Goal: Task Accomplishment & Management: Manage account settings

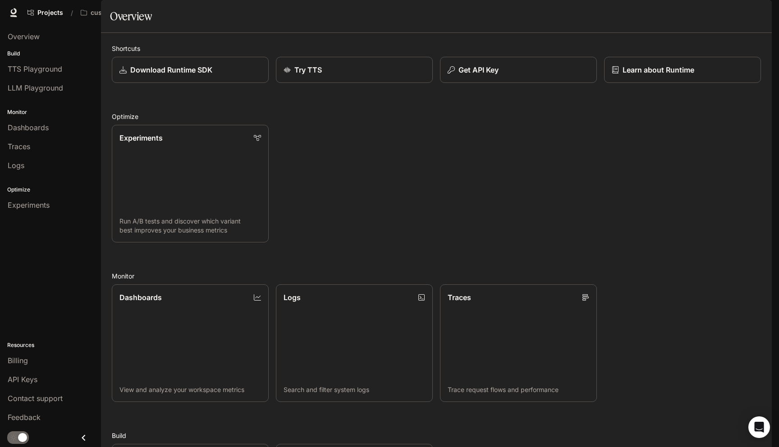
click at [577, 18] on span "Character Studio" at bounding box center [579, 12] width 50 height 11
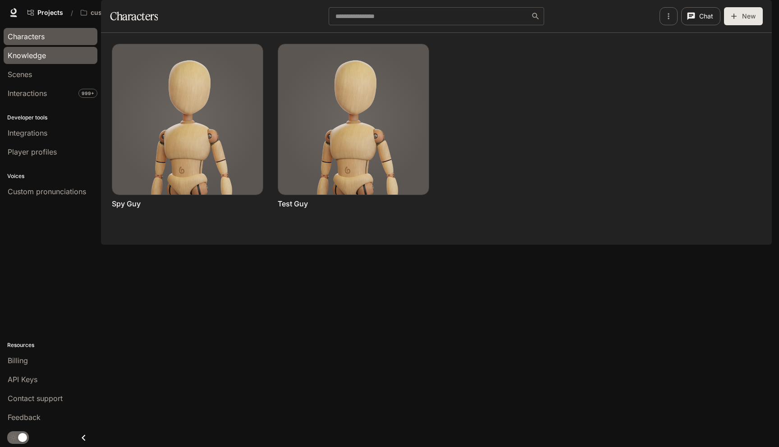
click at [69, 59] on div "Knowledge" at bounding box center [51, 55] width 86 height 11
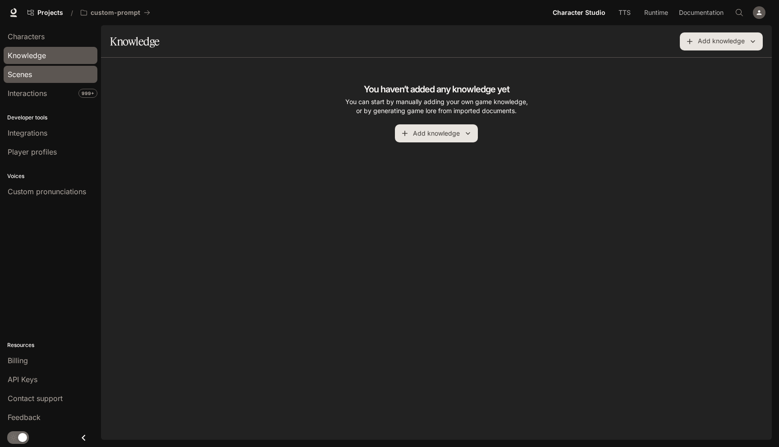
click at [59, 69] on div "Scenes" at bounding box center [51, 74] width 86 height 11
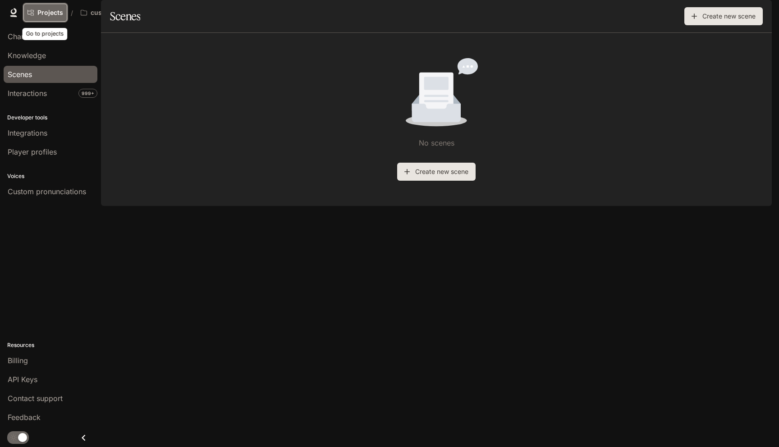
click at [58, 14] on span "Projects" at bounding box center [50, 13] width 26 height 8
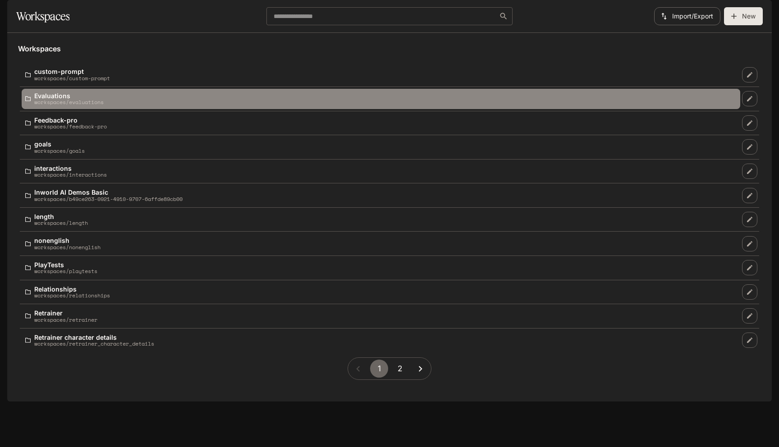
click at [80, 105] on p "workspaces/evaluations" at bounding box center [68, 102] width 69 height 6
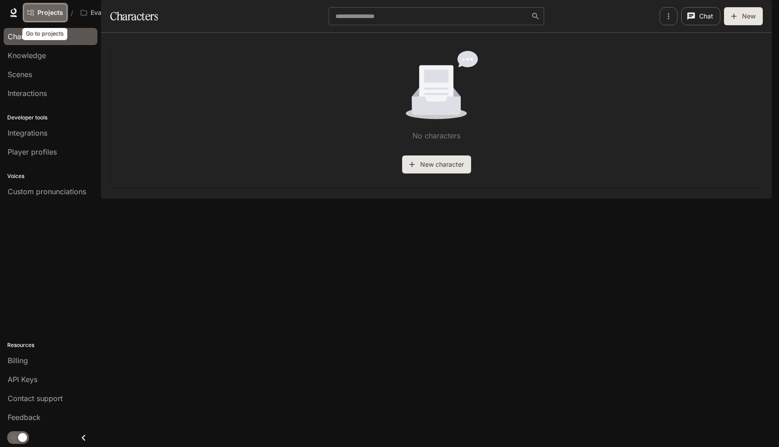
click at [54, 8] on link "Projects" at bounding box center [45, 13] width 44 height 18
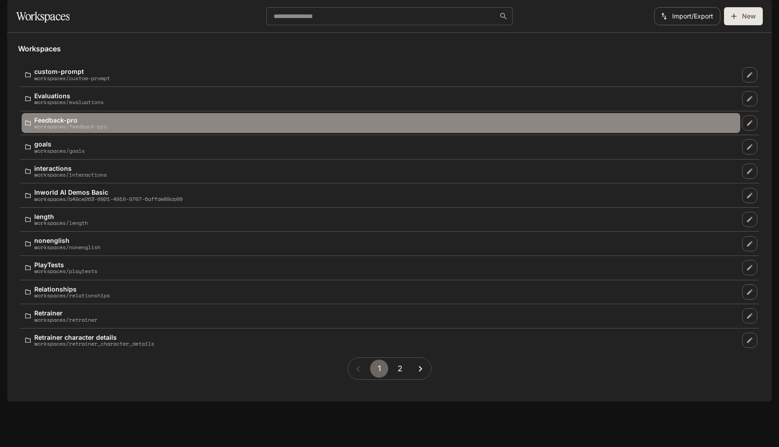
click at [63, 124] on p "Feedback-pro" at bounding box center [70, 120] width 73 height 7
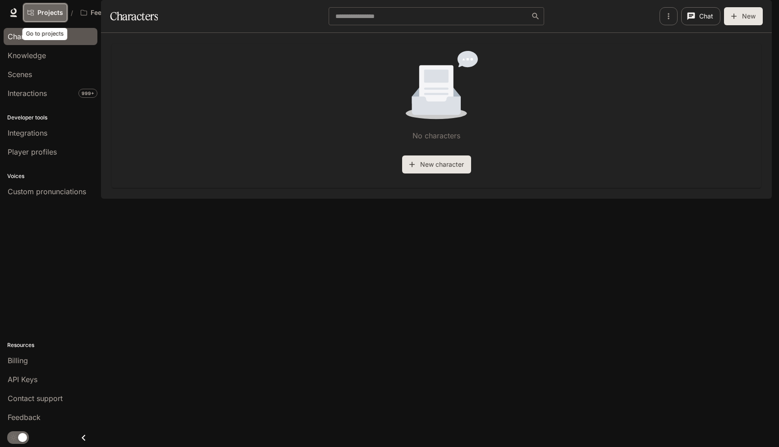
click at [44, 14] on span "Projects" at bounding box center [50, 13] width 26 height 8
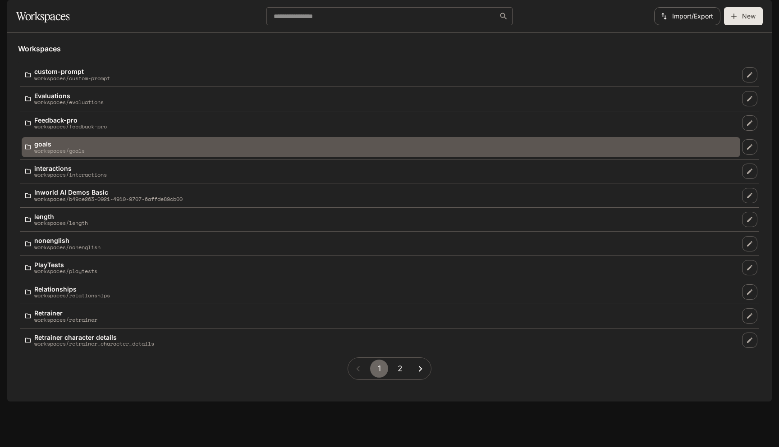
click at [47, 157] on link "goals workspaces/goals" at bounding box center [381, 147] width 719 height 20
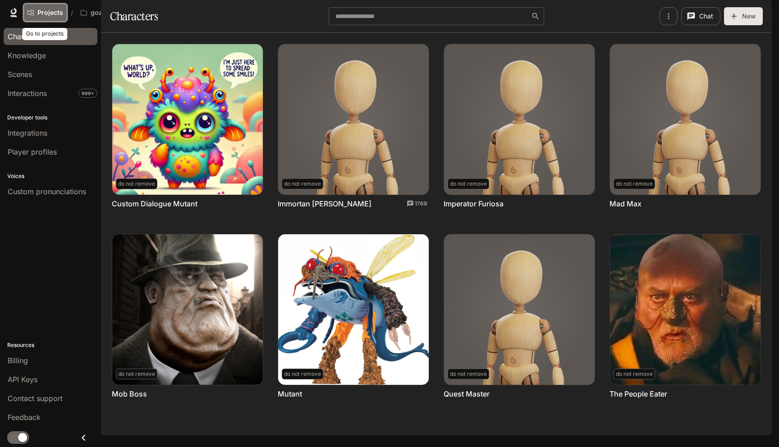
click at [54, 14] on span "Projects" at bounding box center [50, 13] width 26 height 8
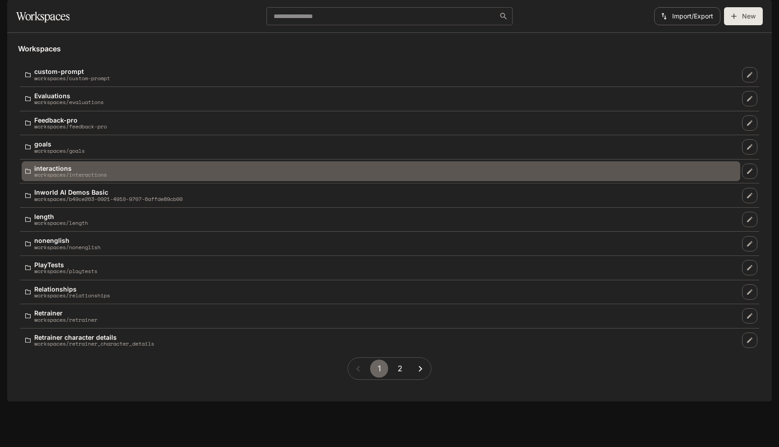
click at [62, 178] on p "workspaces/interactions" at bounding box center [70, 175] width 73 height 6
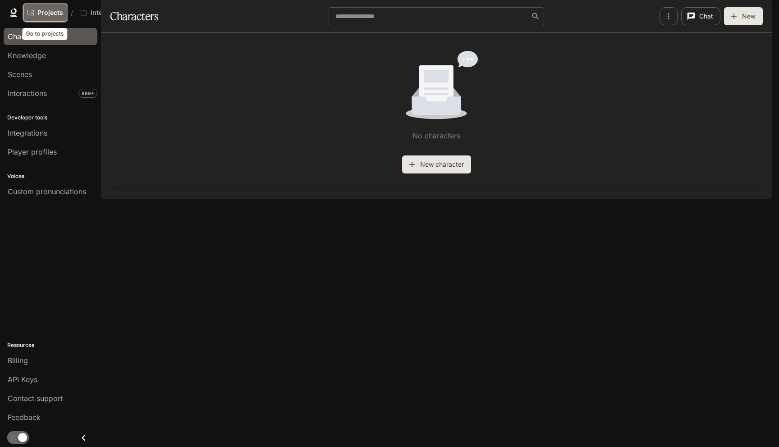
click at [41, 17] on link "Projects" at bounding box center [45, 13] width 44 height 18
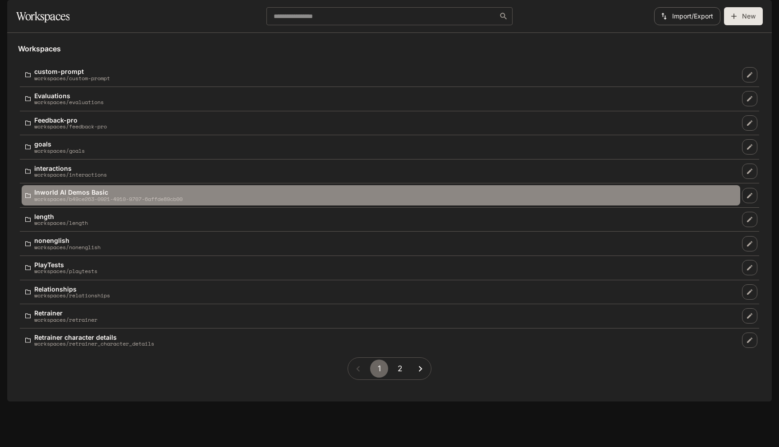
click at [64, 202] on p "workspaces/b49ce263-0921-4910-9707-6affde89cb00" at bounding box center [108, 199] width 148 height 6
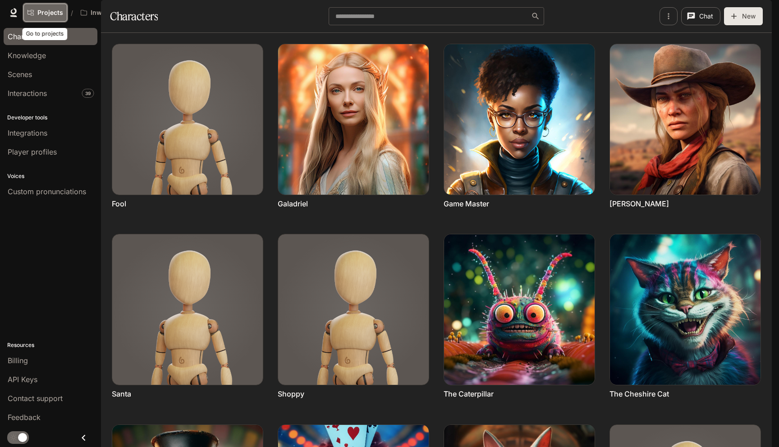
click at [50, 14] on span "Projects" at bounding box center [50, 13] width 26 height 8
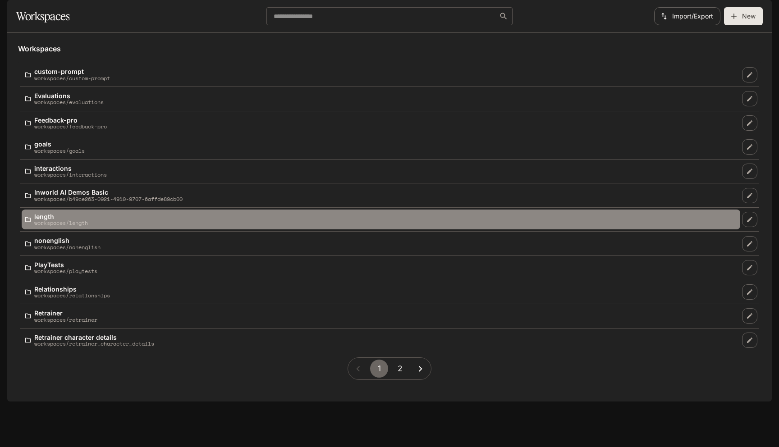
click at [54, 226] on p "workspaces/length" at bounding box center [61, 223] width 54 height 6
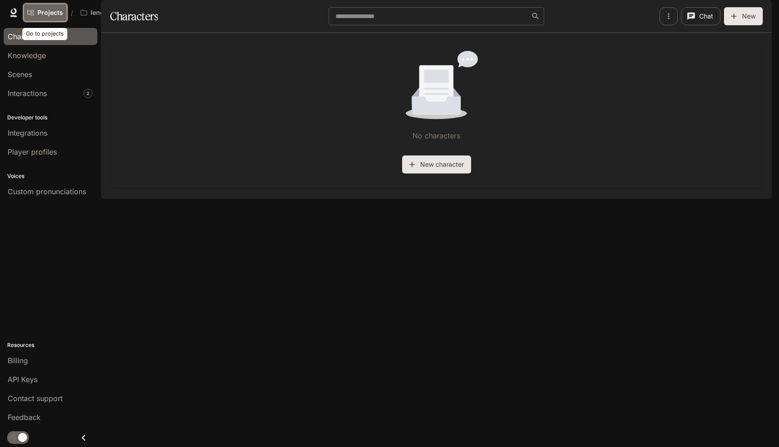
click at [40, 12] on span "Projects" at bounding box center [50, 13] width 26 height 8
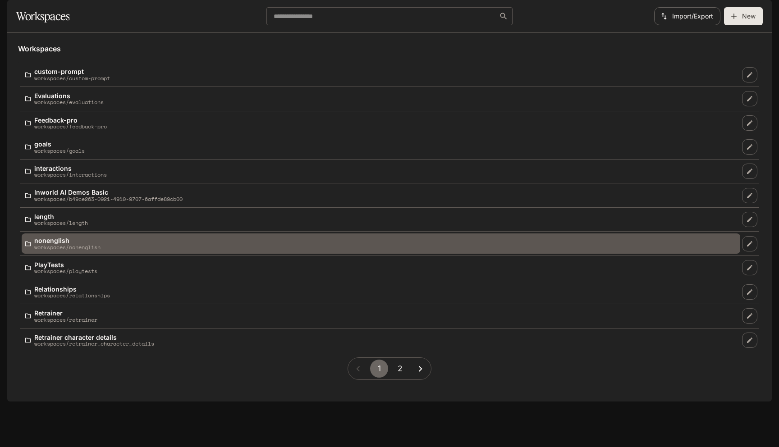
click at [69, 250] on p "workspaces/nonenglish" at bounding box center [67, 247] width 66 height 6
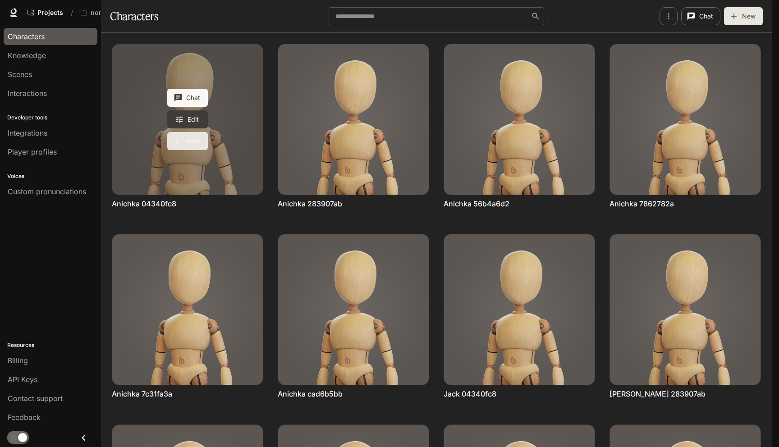
click at [183, 150] on button "More" at bounding box center [187, 141] width 41 height 18
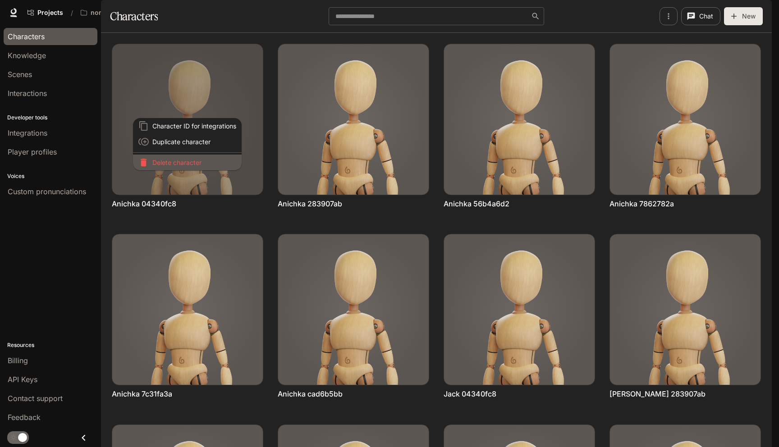
click at [188, 159] on p "Delete character" at bounding box center [194, 162] width 84 height 9
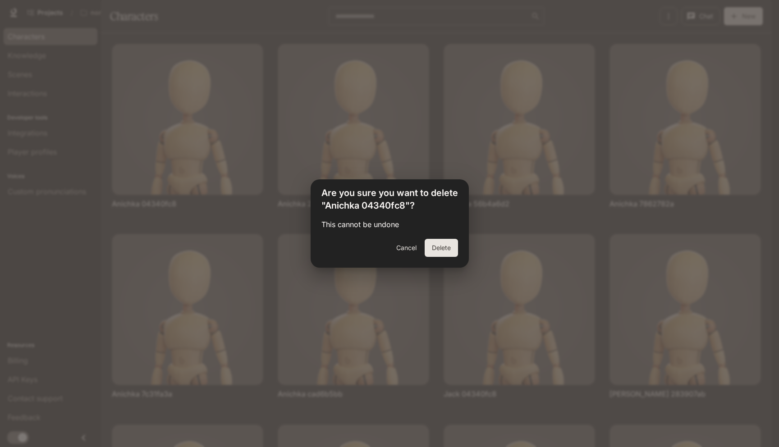
click at [441, 252] on button "Delete" at bounding box center [441, 248] width 33 height 18
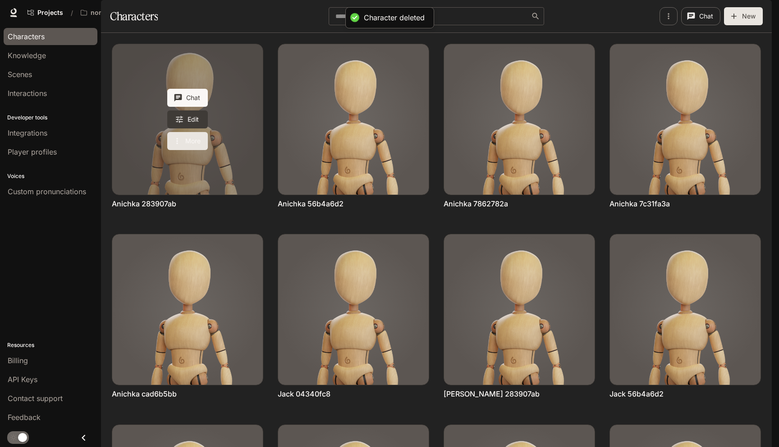
click at [201, 150] on button "More" at bounding box center [187, 141] width 41 height 18
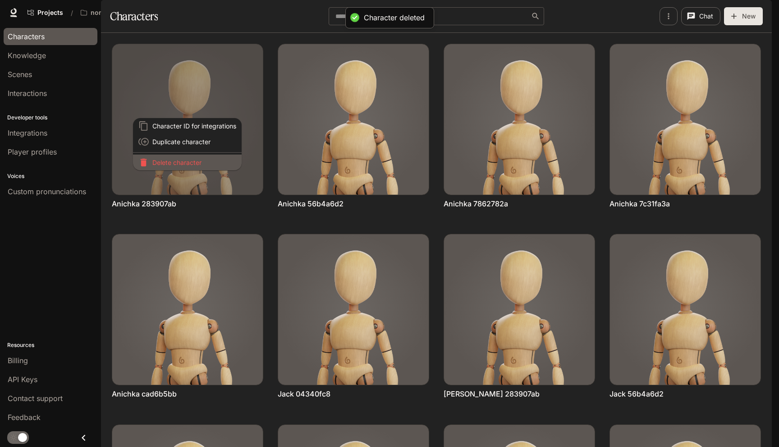
click at [201, 166] on p "Delete character" at bounding box center [194, 162] width 84 height 9
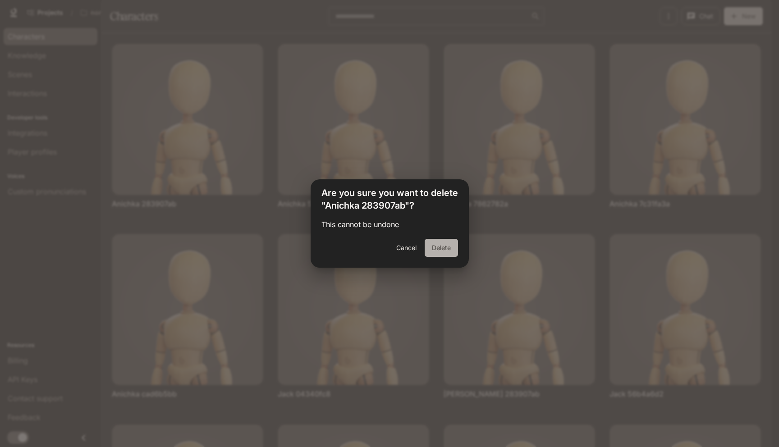
click at [439, 253] on button "Delete" at bounding box center [441, 248] width 33 height 18
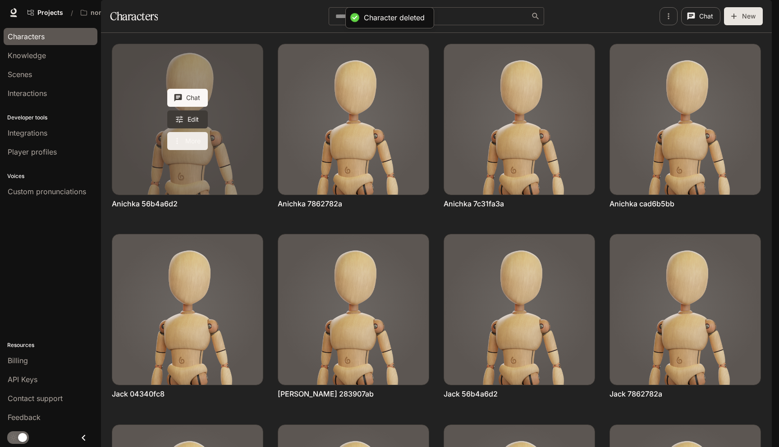
click at [183, 150] on button "More" at bounding box center [187, 141] width 41 height 18
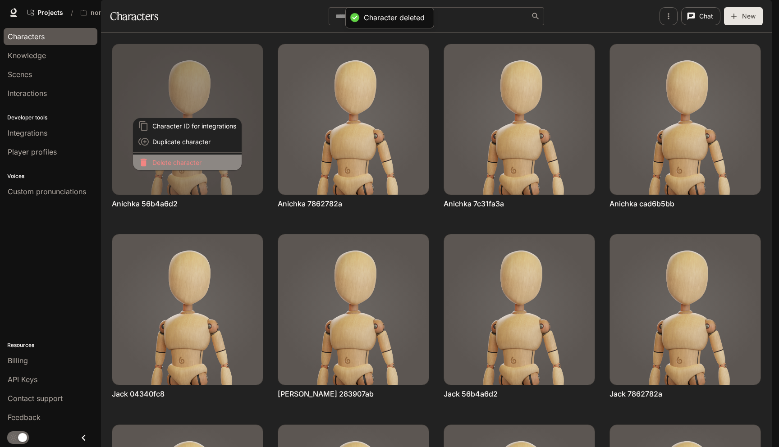
click at [190, 161] on p "Delete character" at bounding box center [194, 162] width 84 height 9
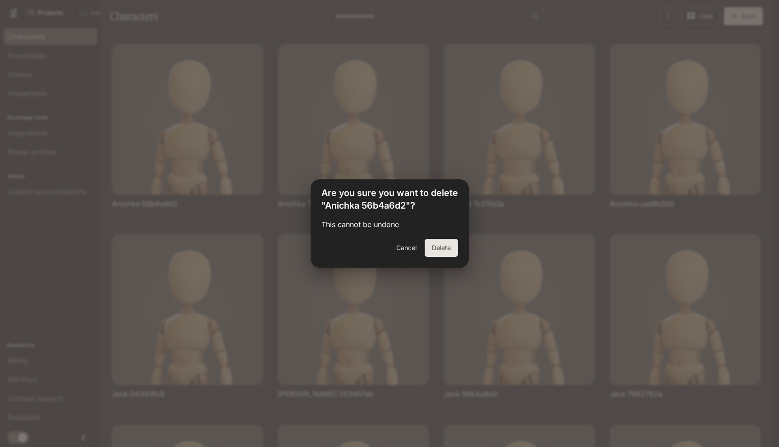
click at [443, 247] on button "Delete" at bounding box center [441, 248] width 33 height 18
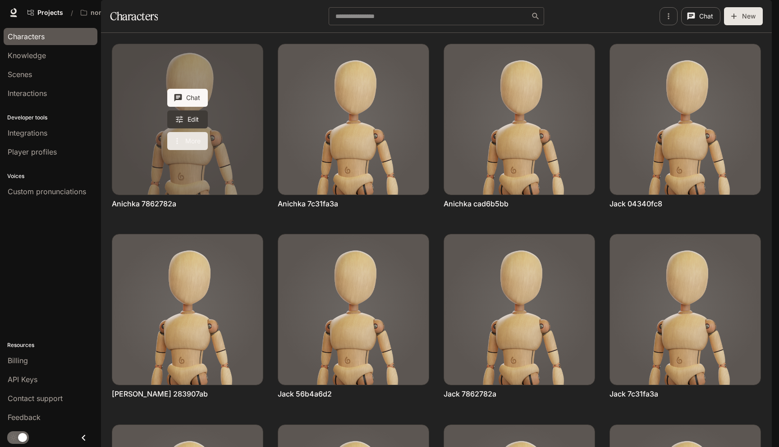
click at [199, 150] on button "More" at bounding box center [187, 141] width 41 height 18
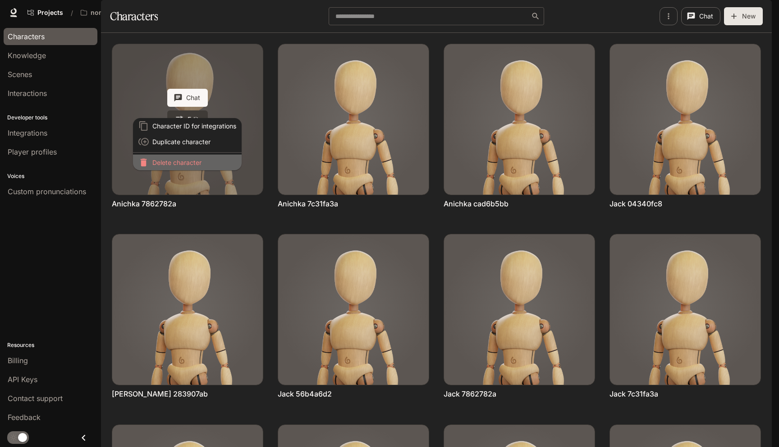
click at [199, 166] on p "Delete character" at bounding box center [194, 162] width 84 height 9
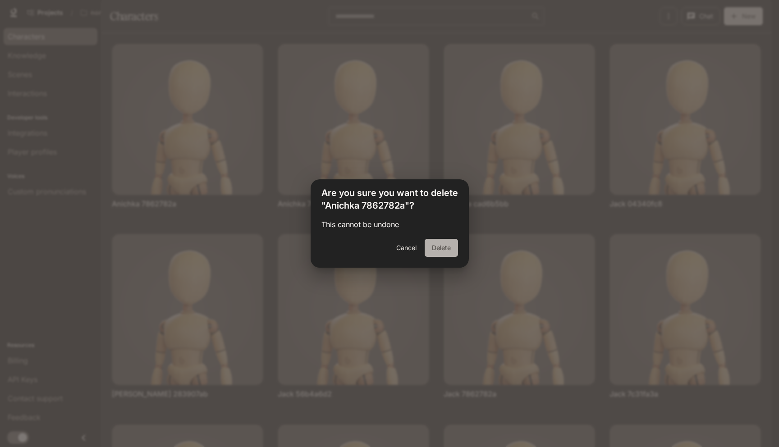
click at [437, 246] on button "Delete" at bounding box center [441, 248] width 33 height 18
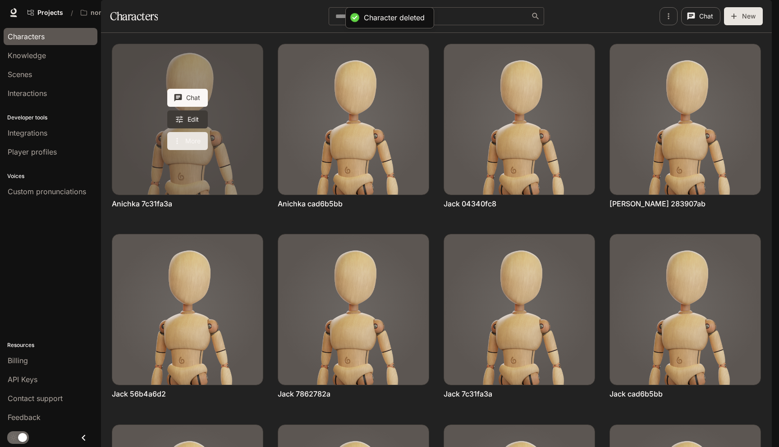
click at [197, 150] on button "More" at bounding box center [187, 141] width 41 height 18
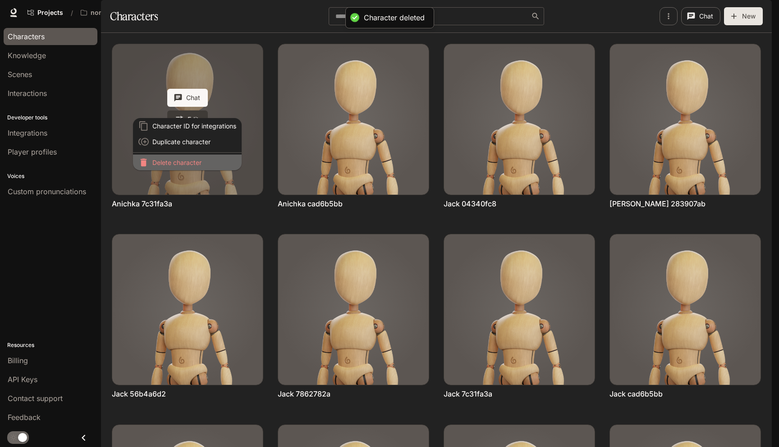
click at [197, 166] on p "Delete character" at bounding box center [194, 162] width 84 height 9
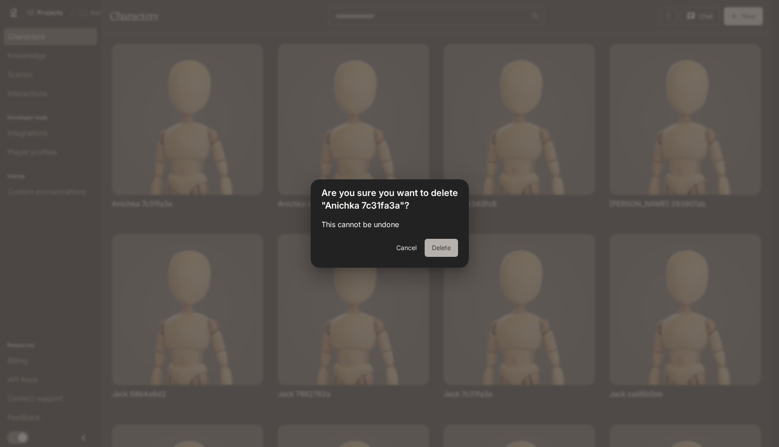
click at [439, 254] on button "Delete" at bounding box center [441, 248] width 33 height 18
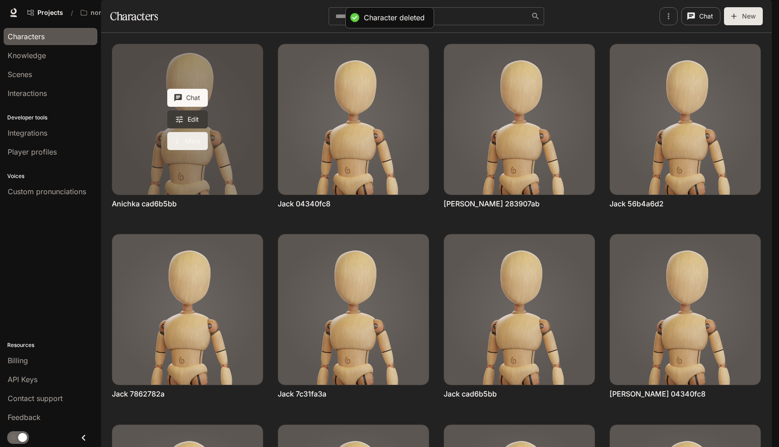
click at [189, 150] on button "More" at bounding box center [187, 141] width 41 height 18
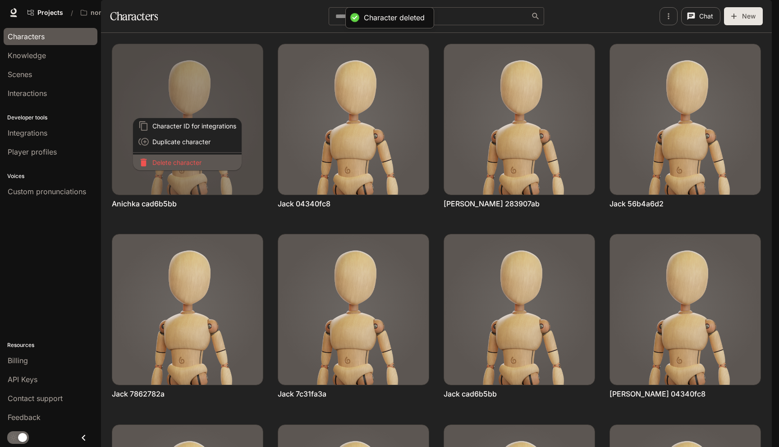
click at [193, 164] on p "Delete character" at bounding box center [194, 162] width 84 height 9
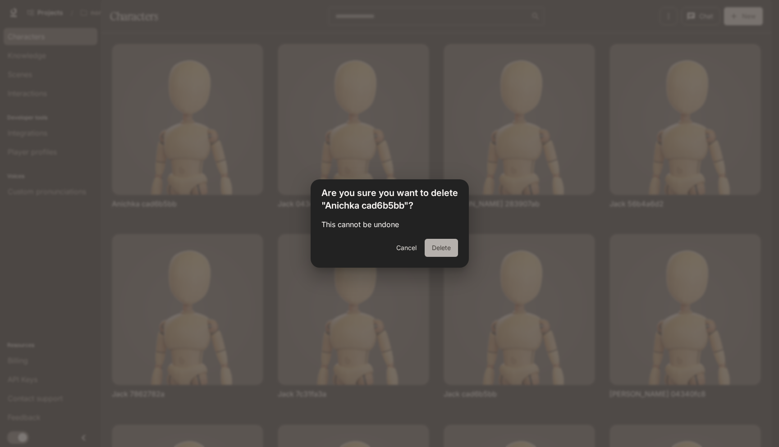
click at [447, 243] on button "Delete" at bounding box center [441, 248] width 33 height 18
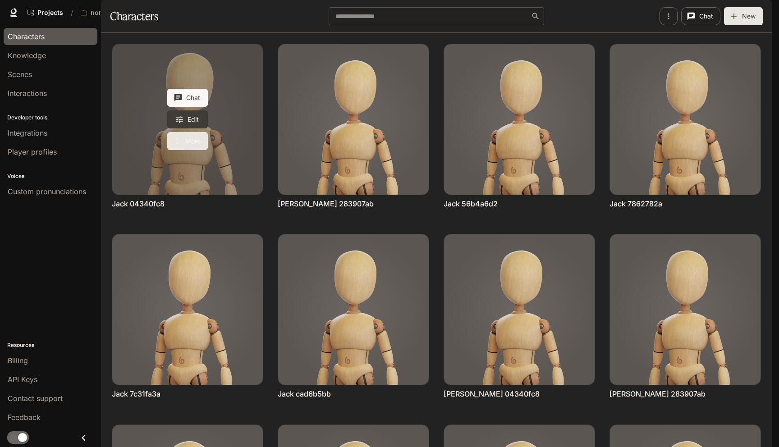
click at [194, 150] on button "More" at bounding box center [187, 141] width 41 height 18
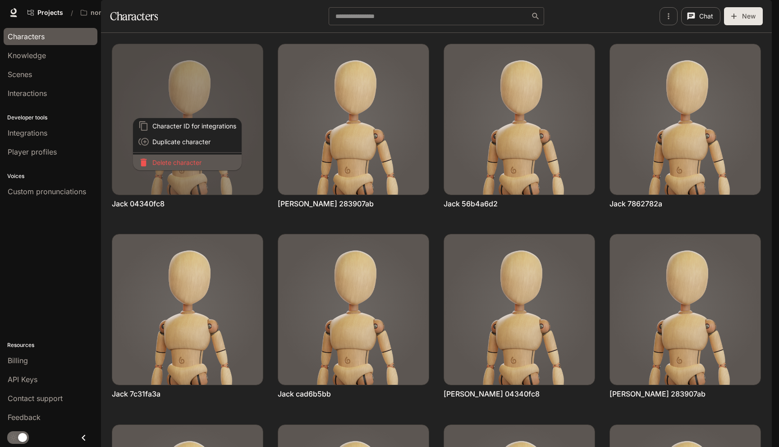
click at [194, 165] on p "Delete character" at bounding box center [194, 162] width 84 height 9
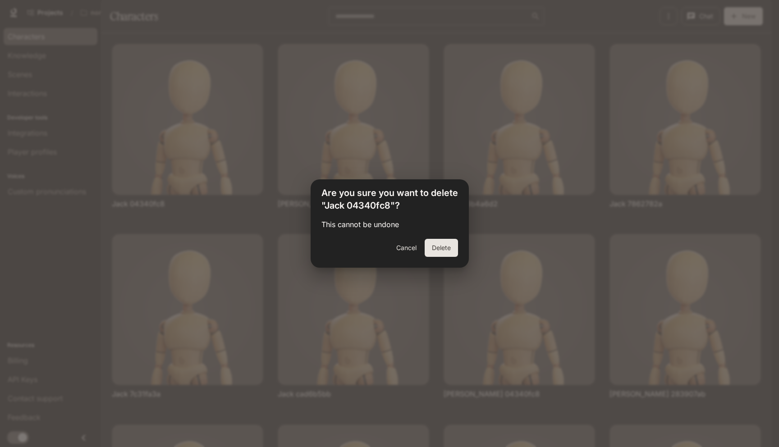
click at [440, 249] on button "Delete" at bounding box center [441, 248] width 33 height 18
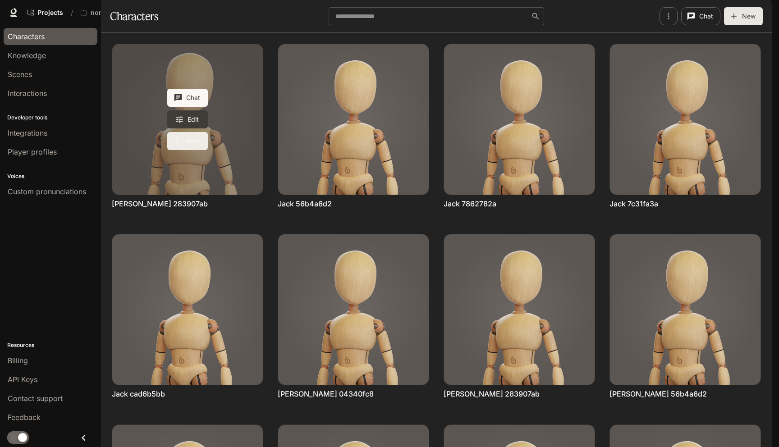
click at [186, 150] on button "More" at bounding box center [187, 141] width 41 height 18
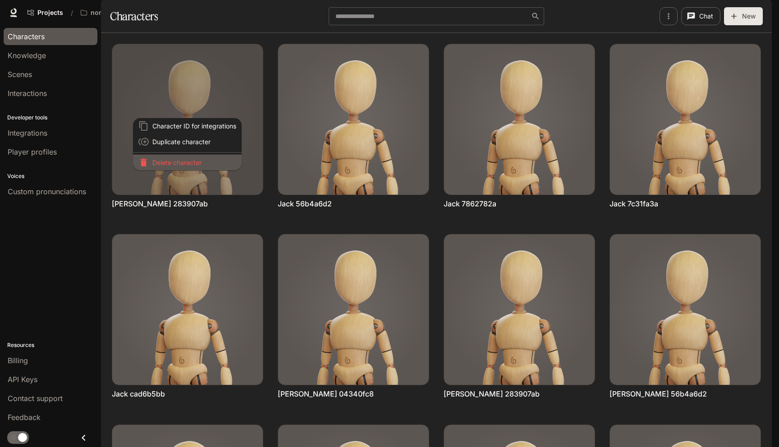
click at [189, 164] on p "Delete character" at bounding box center [194, 162] width 84 height 9
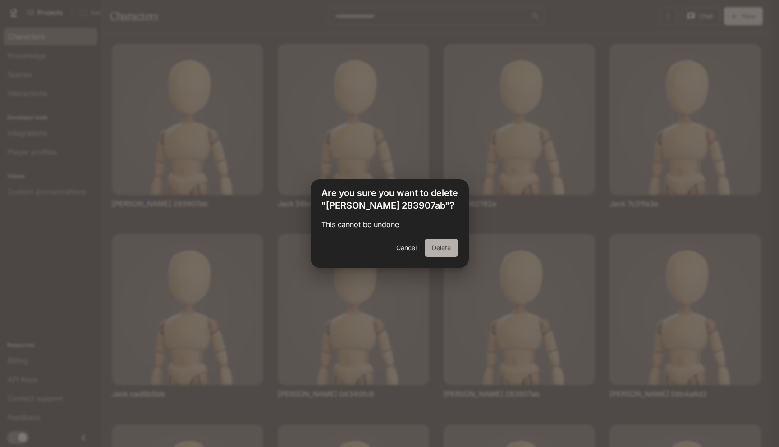
click at [439, 247] on button "Delete" at bounding box center [441, 248] width 33 height 18
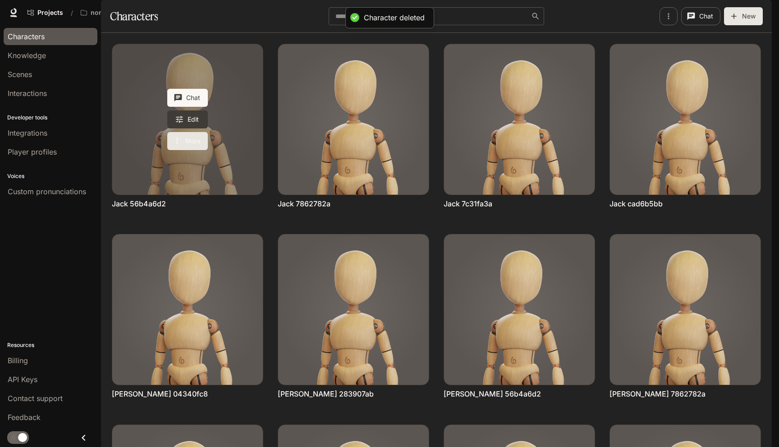
click at [180, 146] on icon "More actions" at bounding box center [177, 141] width 9 height 9
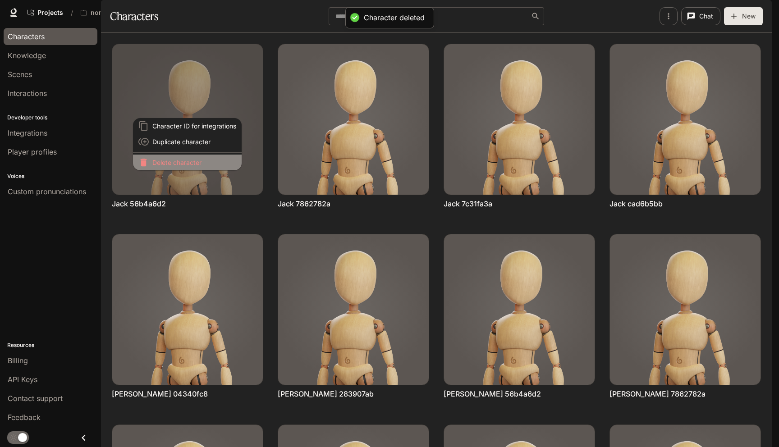
click at [195, 163] on p "Delete character" at bounding box center [194, 162] width 84 height 9
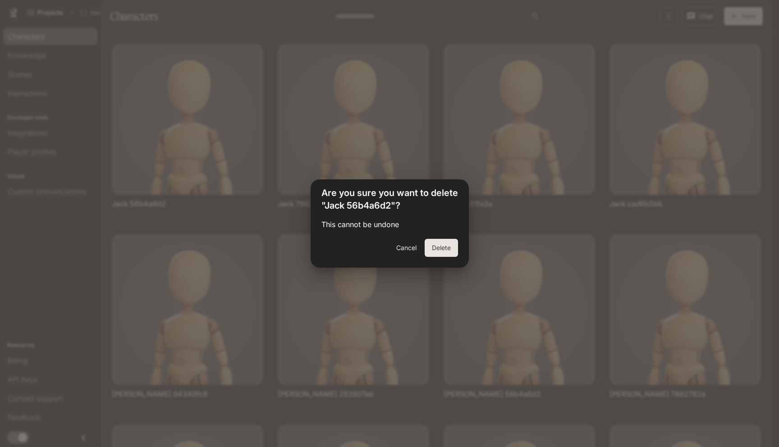
click at [440, 253] on button "Delete" at bounding box center [441, 248] width 33 height 18
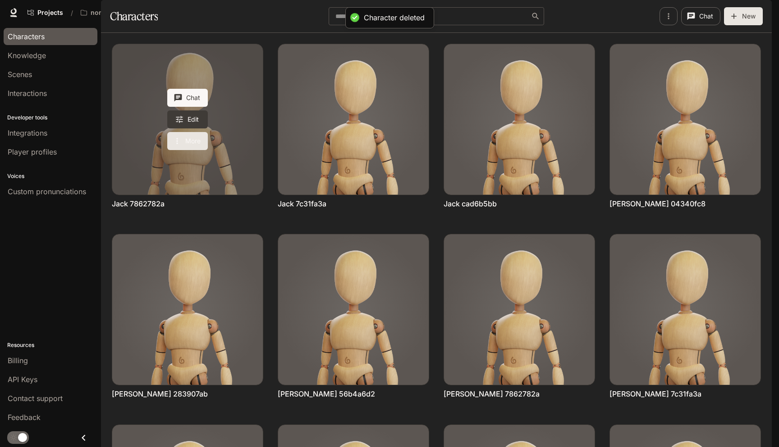
click at [193, 150] on button "More" at bounding box center [187, 141] width 41 height 18
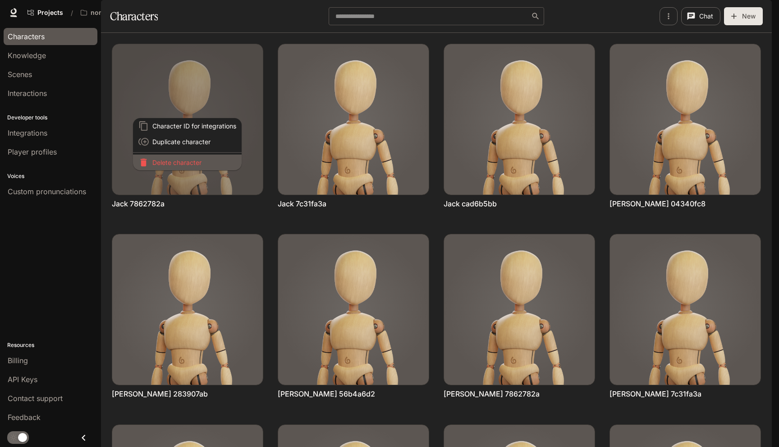
click at [197, 165] on p "Delete character" at bounding box center [194, 162] width 84 height 9
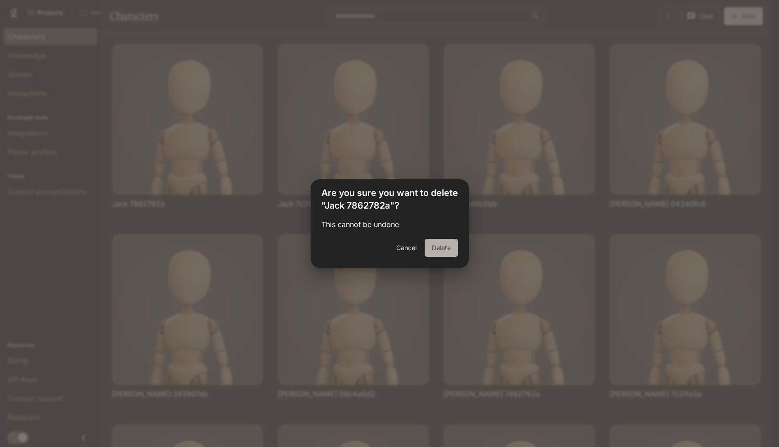
click at [444, 246] on button "Delete" at bounding box center [441, 248] width 33 height 18
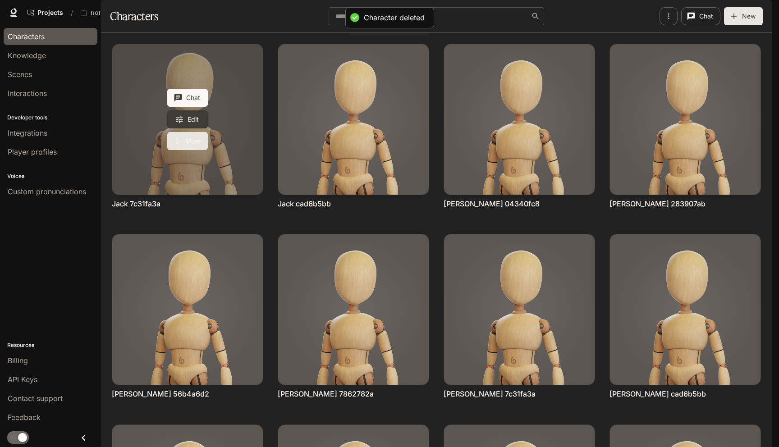
click at [201, 150] on button "More" at bounding box center [187, 141] width 41 height 18
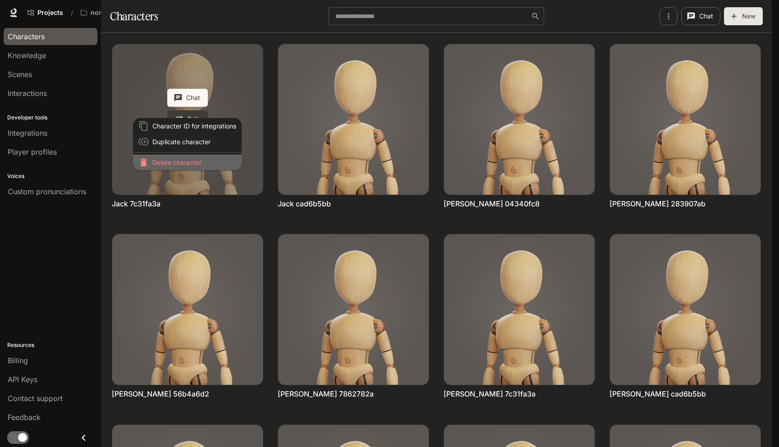
click at [201, 165] on p "Delete character" at bounding box center [194, 162] width 84 height 9
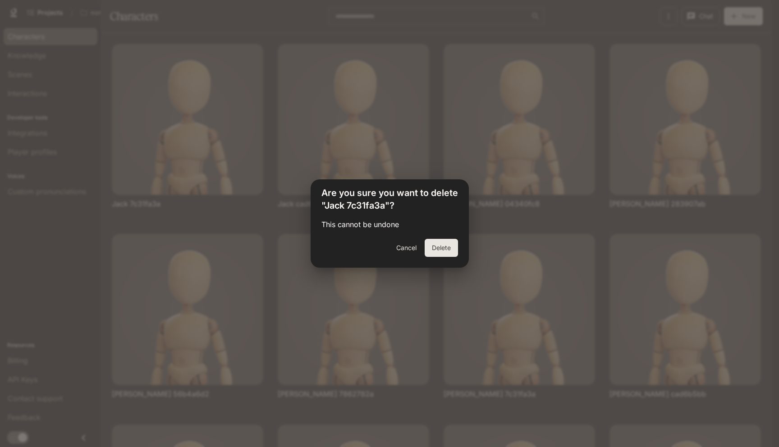
click at [444, 248] on button "Delete" at bounding box center [441, 248] width 33 height 18
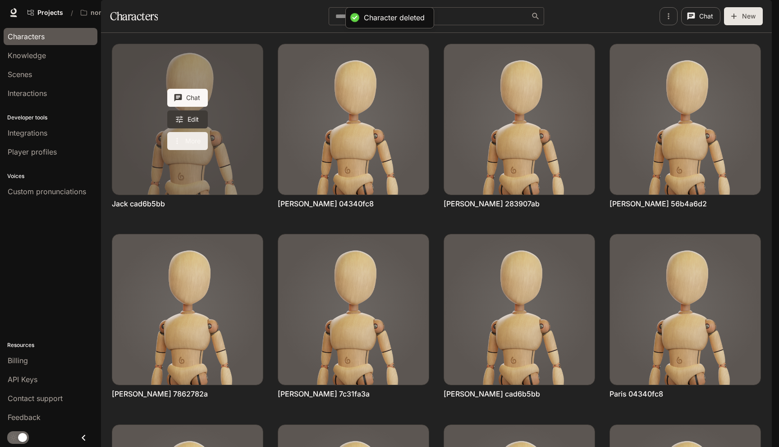
click at [186, 150] on button "More" at bounding box center [187, 141] width 41 height 18
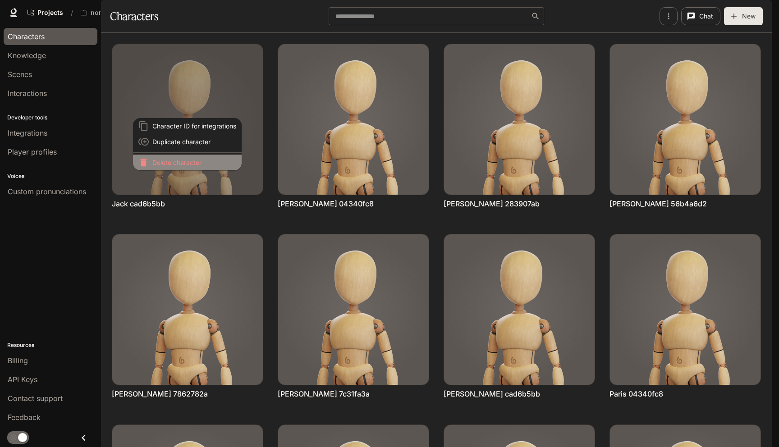
click at [195, 167] on li "Delete character" at bounding box center [187, 163] width 109 height 16
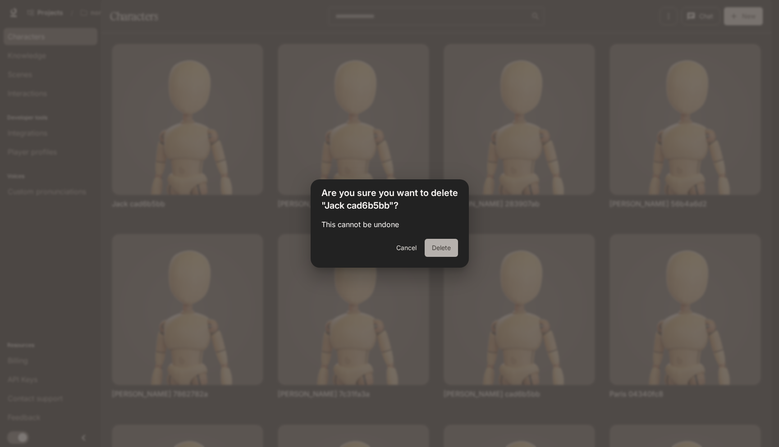
click at [440, 252] on button "Delete" at bounding box center [441, 248] width 33 height 18
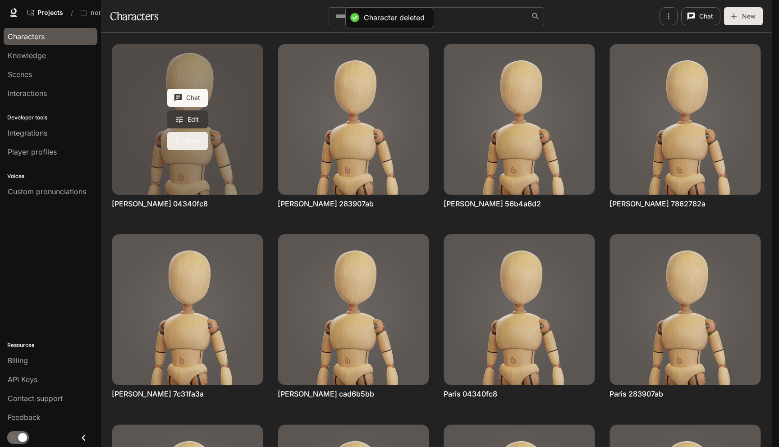
click at [174, 150] on button "More" at bounding box center [187, 141] width 41 height 18
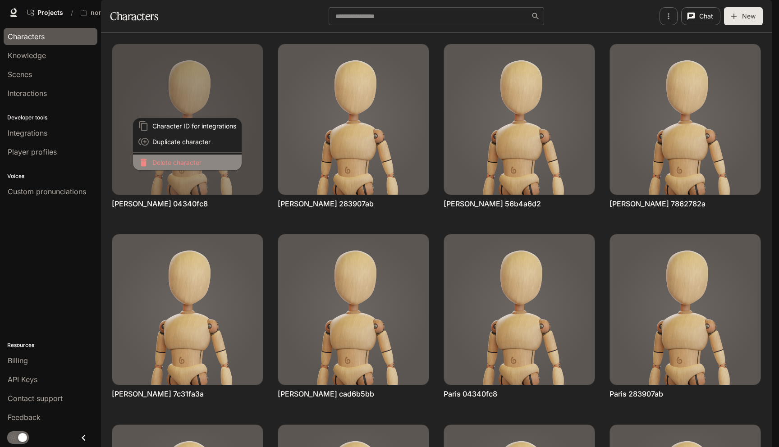
click at [180, 162] on p "Delete character" at bounding box center [194, 162] width 84 height 9
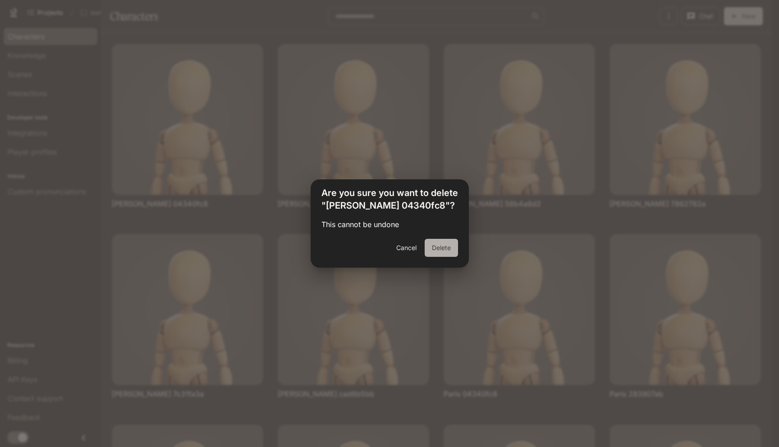
click at [440, 244] on button "Delete" at bounding box center [441, 248] width 33 height 18
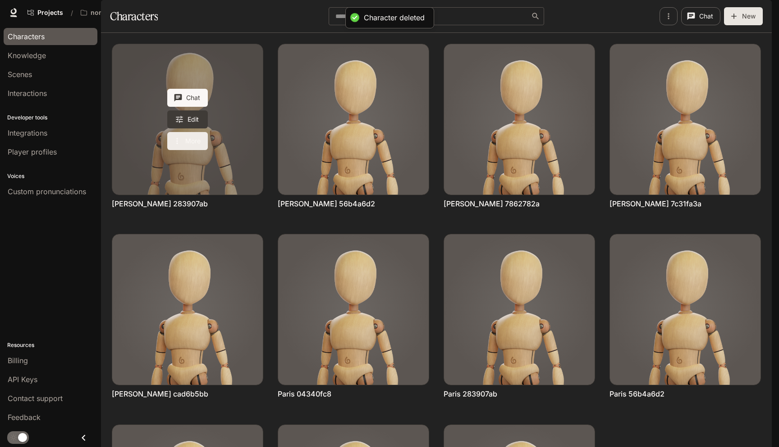
click at [174, 146] on icon "More actions" at bounding box center [177, 141] width 9 height 9
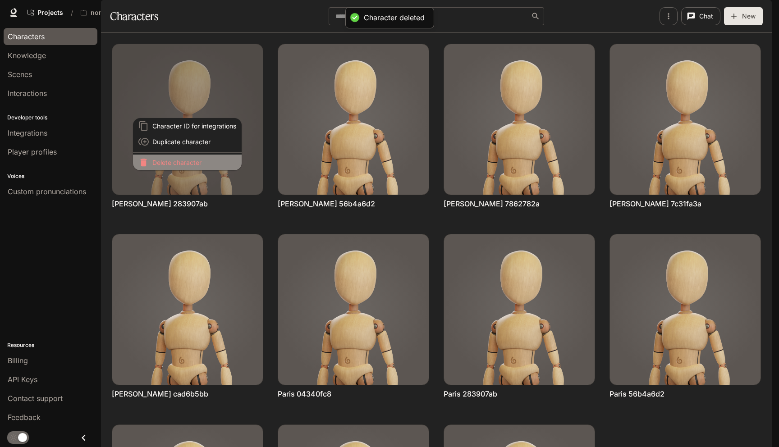
click at [195, 161] on p "Delete character" at bounding box center [194, 162] width 84 height 9
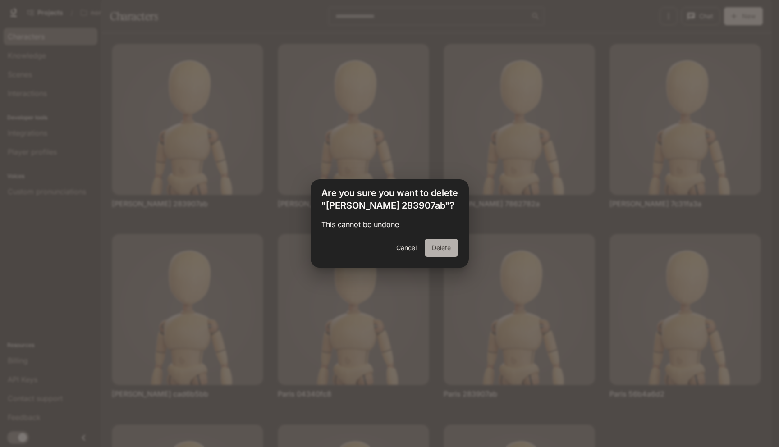
click at [448, 250] on button "Delete" at bounding box center [441, 248] width 33 height 18
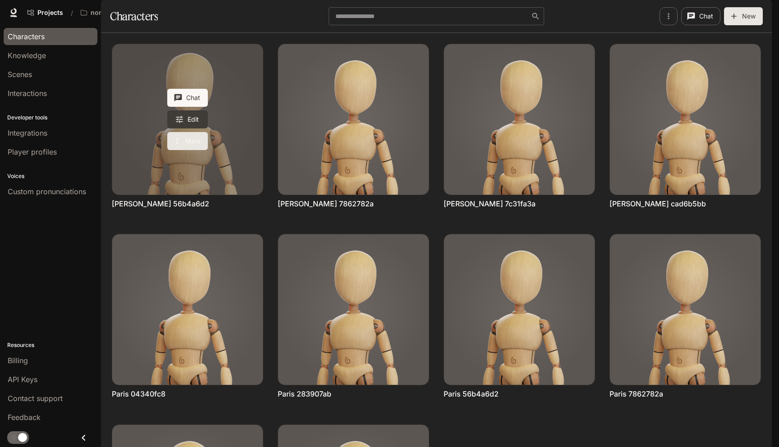
click at [196, 150] on button "More" at bounding box center [187, 141] width 41 height 18
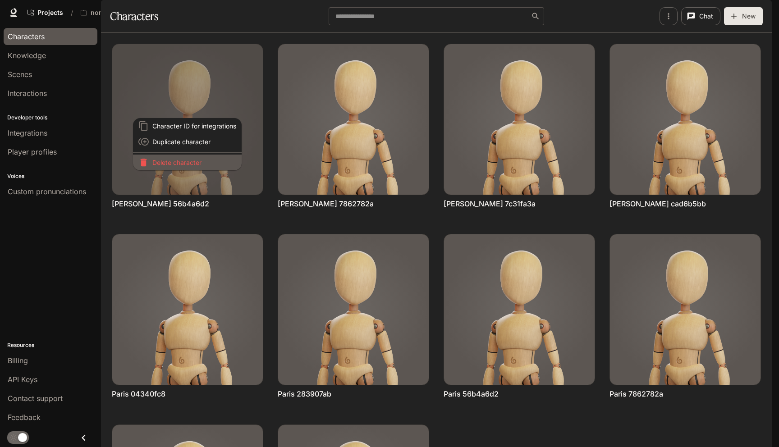
click at [202, 161] on p "Delete character" at bounding box center [194, 162] width 84 height 9
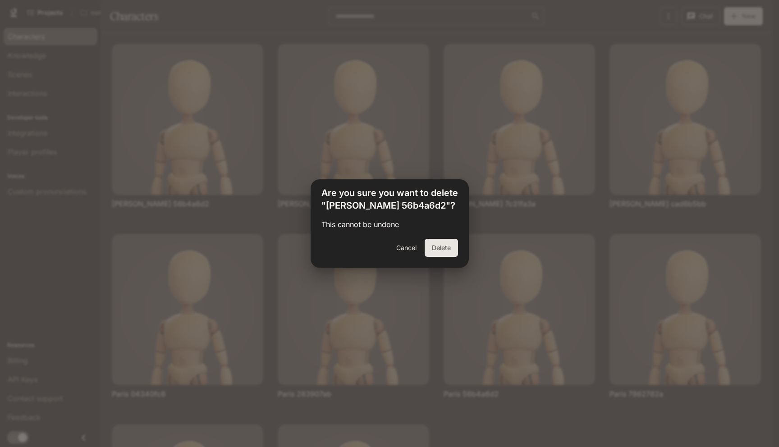
click at [449, 247] on button "Delete" at bounding box center [441, 248] width 33 height 18
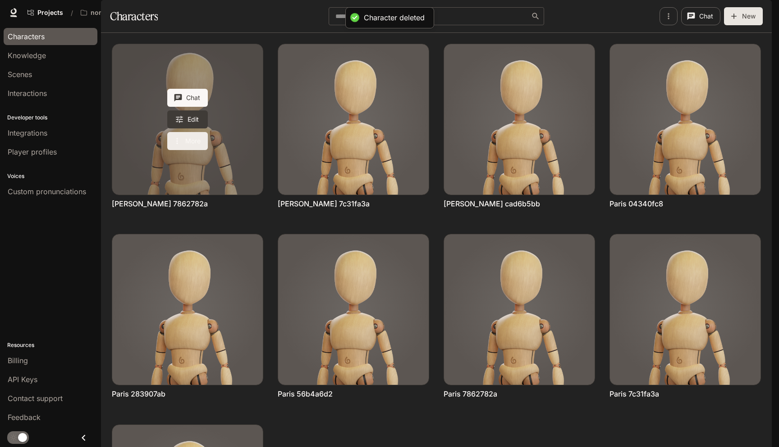
click at [193, 150] on button "More" at bounding box center [187, 141] width 41 height 18
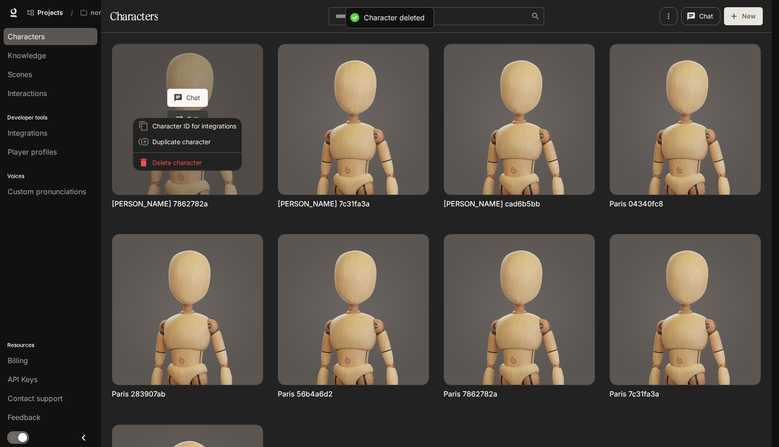
click at [193, 160] on p "Delete character" at bounding box center [194, 162] width 84 height 9
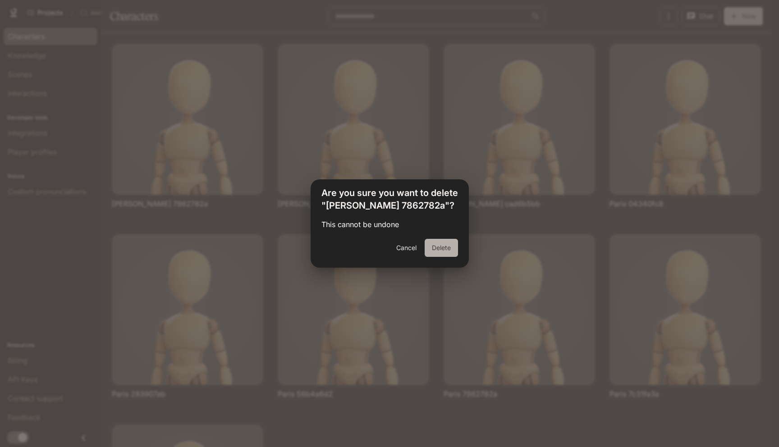
click at [431, 243] on button "Delete" at bounding box center [441, 248] width 33 height 18
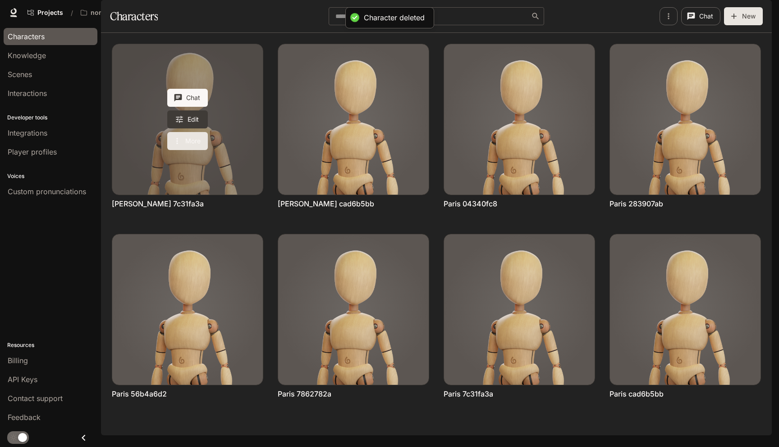
click at [201, 150] on button "More" at bounding box center [187, 141] width 41 height 18
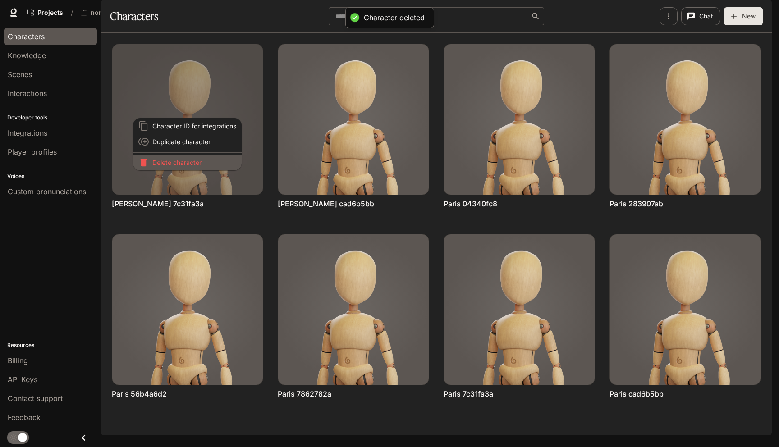
click at [198, 165] on p "Delete character" at bounding box center [194, 162] width 84 height 9
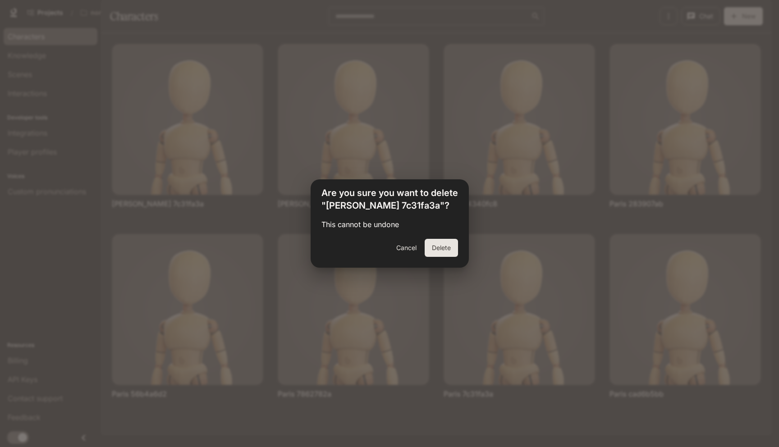
click at [450, 246] on button "Delete" at bounding box center [441, 248] width 33 height 18
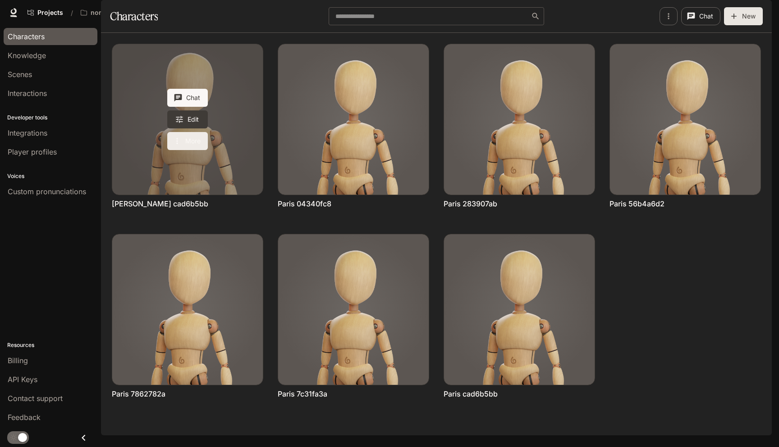
click at [193, 150] on button "More" at bounding box center [187, 141] width 41 height 18
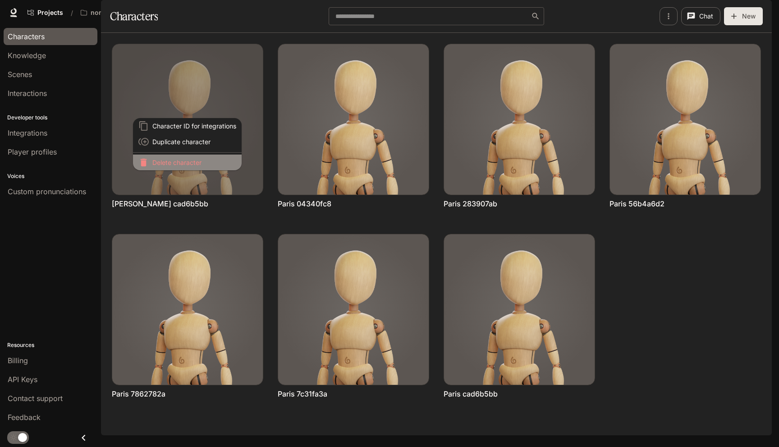
click at [209, 163] on p "Delete character" at bounding box center [194, 162] width 84 height 9
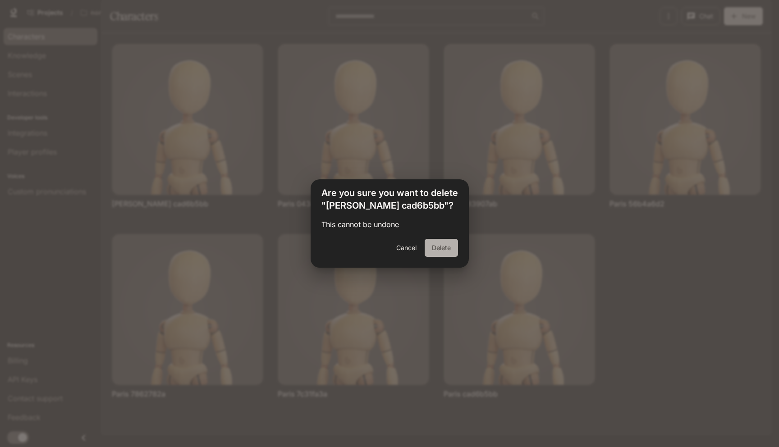
click at [435, 252] on button "Delete" at bounding box center [441, 248] width 33 height 18
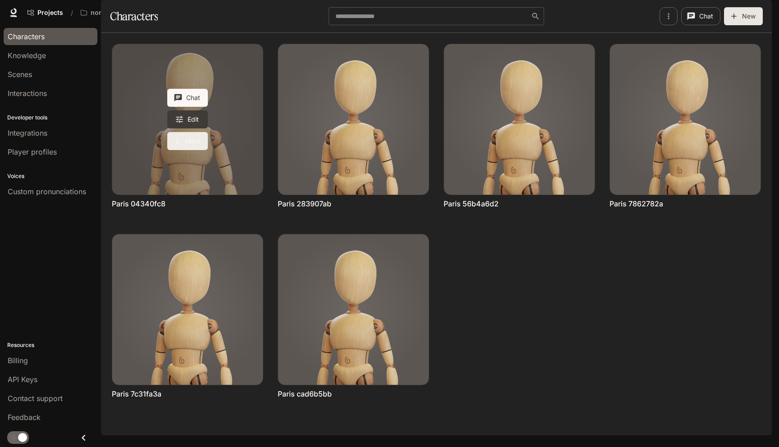
click at [174, 150] on button "More" at bounding box center [187, 141] width 41 height 18
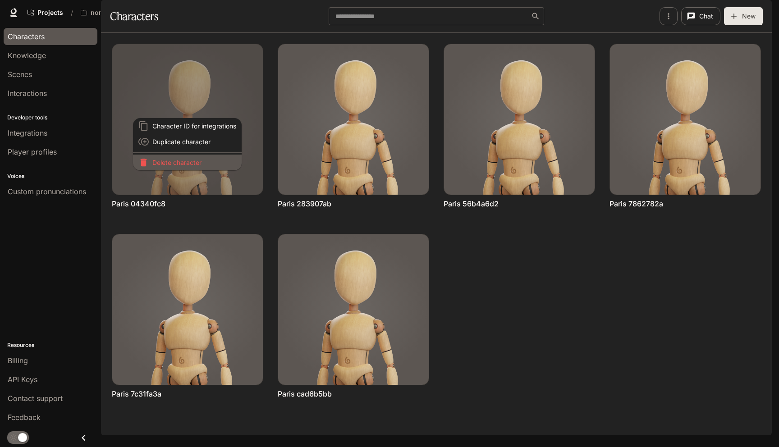
click at [186, 161] on p "Delete character" at bounding box center [194, 162] width 84 height 9
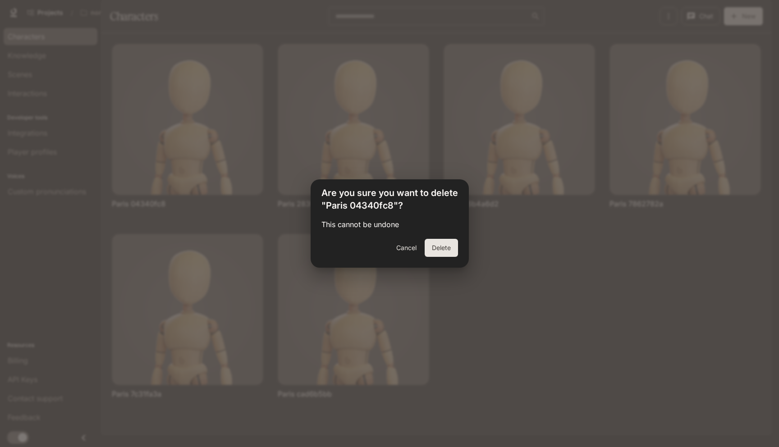
click at [455, 248] on button "Delete" at bounding box center [441, 248] width 33 height 18
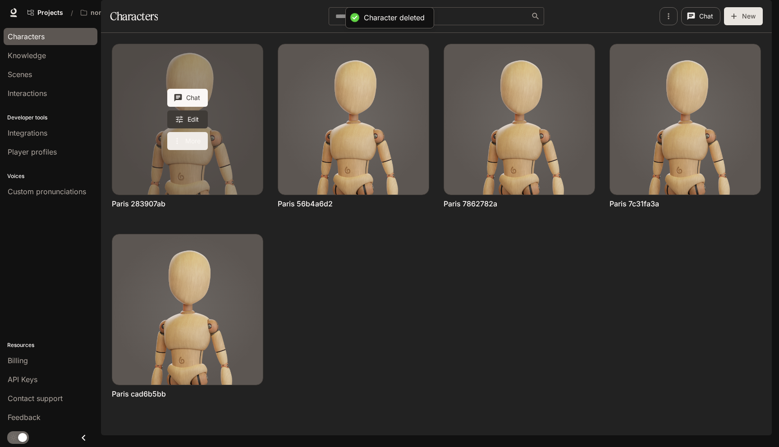
click at [187, 150] on button "More" at bounding box center [187, 141] width 41 height 18
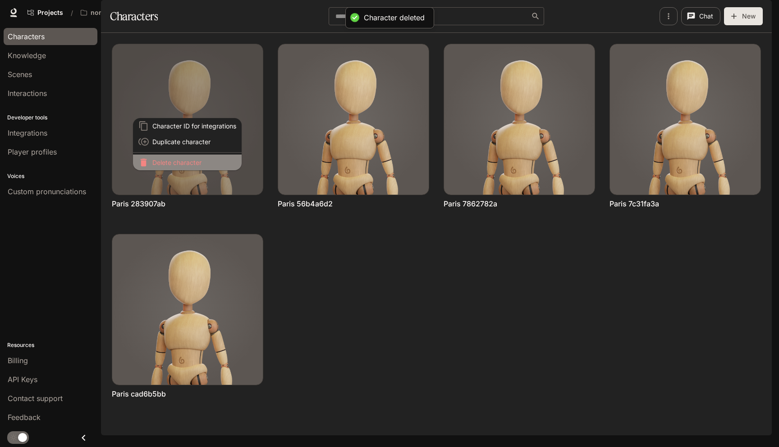
click at [187, 162] on p "Delete character" at bounding box center [194, 162] width 84 height 9
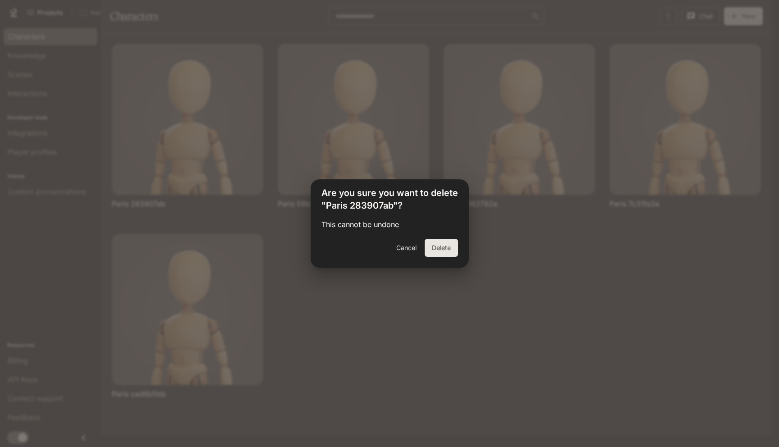
click at [445, 245] on button "Delete" at bounding box center [441, 248] width 33 height 18
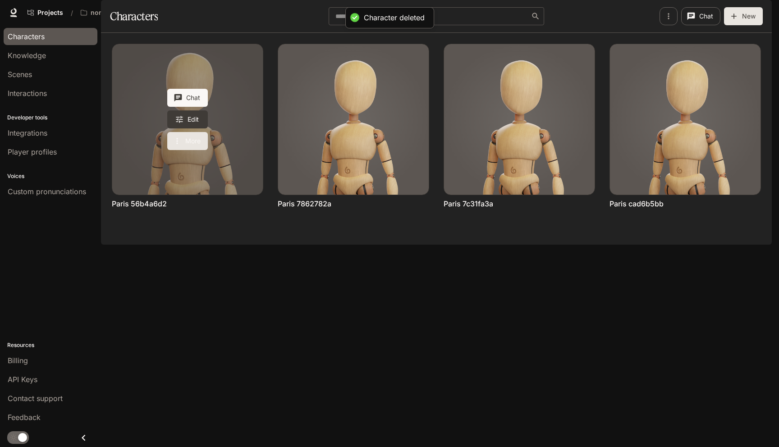
click at [193, 150] on button "More" at bounding box center [187, 141] width 41 height 18
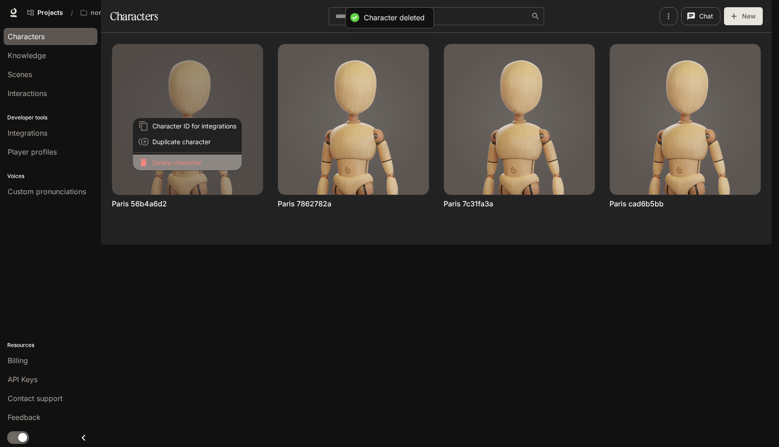
click at [193, 165] on p "Delete character" at bounding box center [194, 162] width 84 height 9
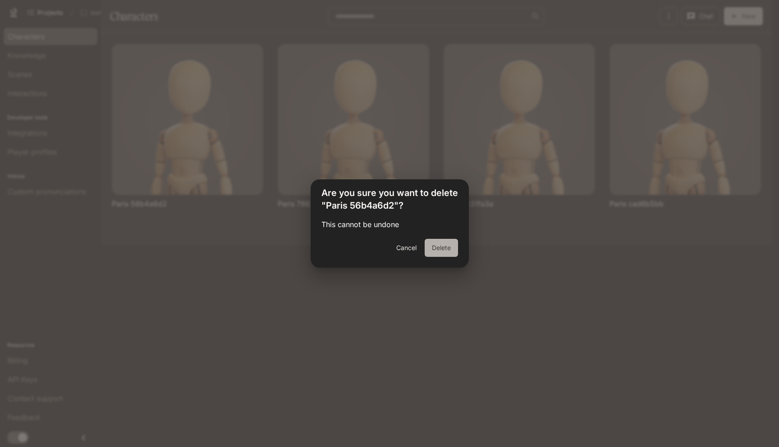
click at [441, 242] on button "Delete" at bounding box center [441, 248] width 33 height 18
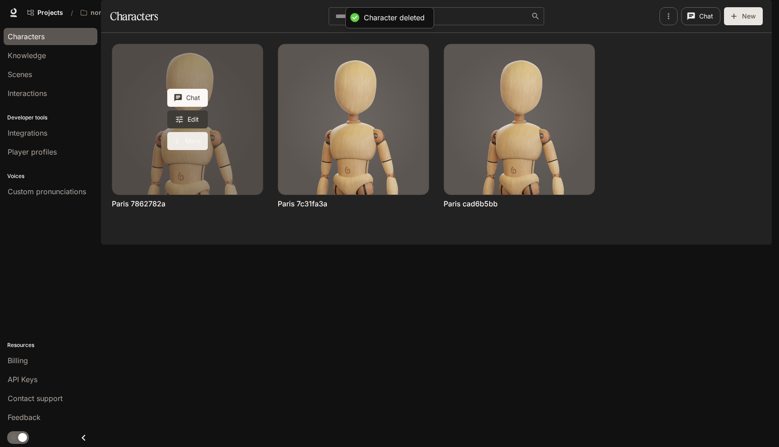
click at [186, 150] on button "More" at bounding box center [187, 141] width 41 height 18
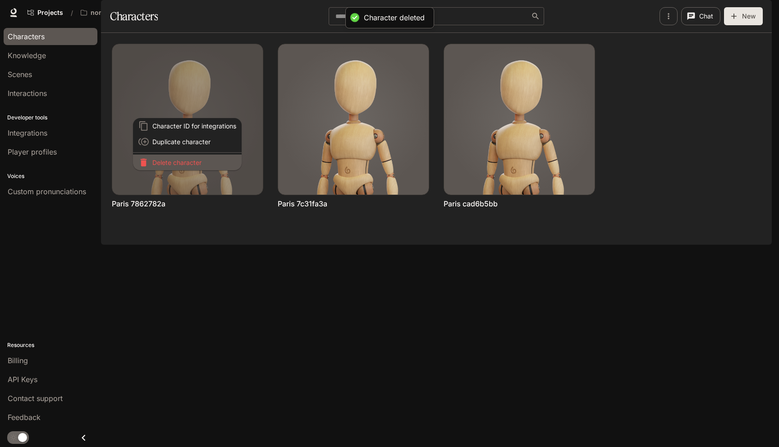
click at [184, 163] on p "Delete character" at bounding box center [194, 162] width 84 height 9
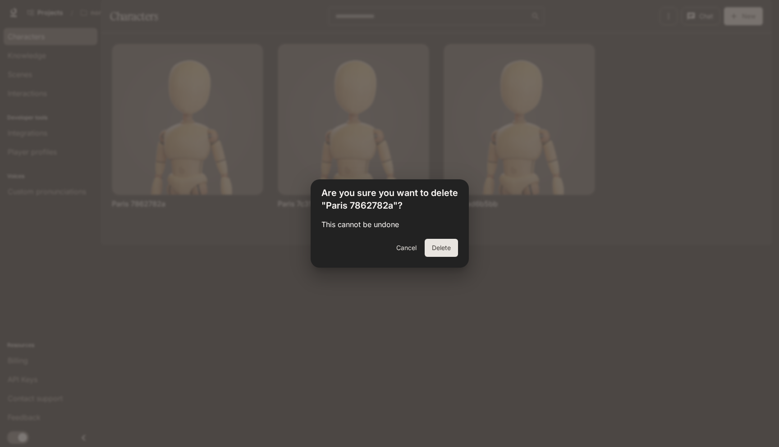
click at [451, 247] on button "Delete" at bounding box center [441, 248] width 33 height 18
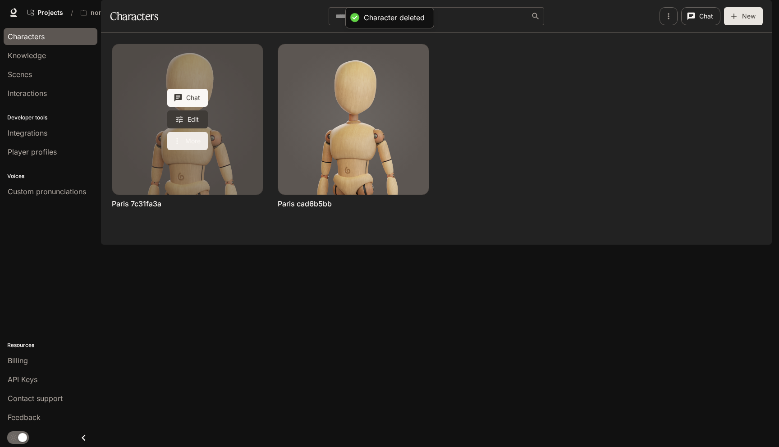
click at [171, 150] on button "More" at bounding box center [187, 141] width 41 height 18
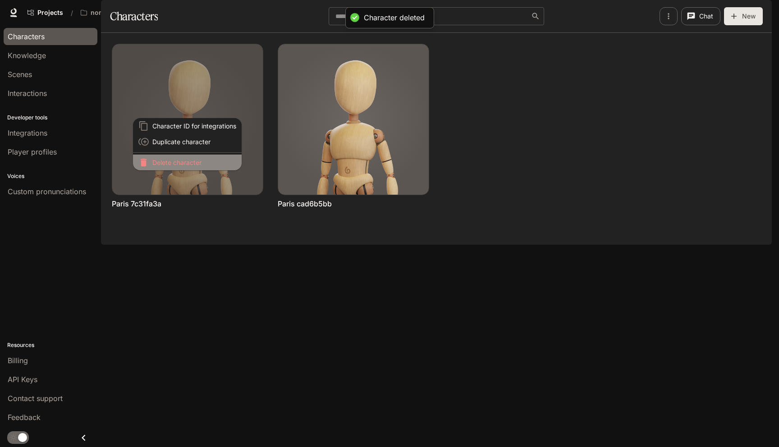
click at [177, 166] on p "Delete character" at bounding box center [194, 162] width 84 height 9
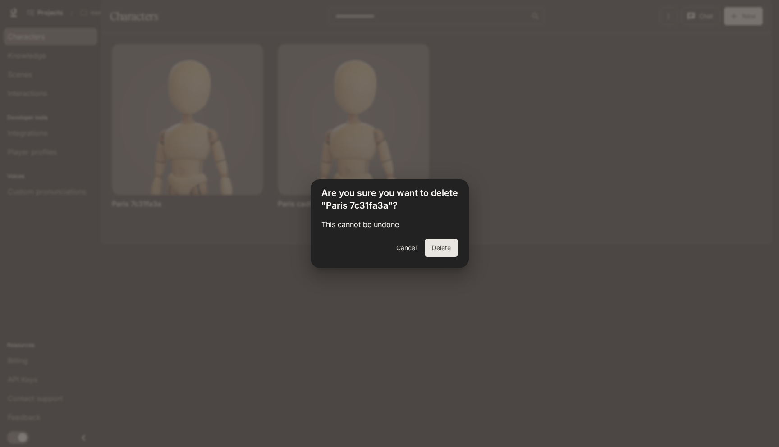
click at [451, 244] on button "Delete" at bounding box center [441, 248] width 33 height 18
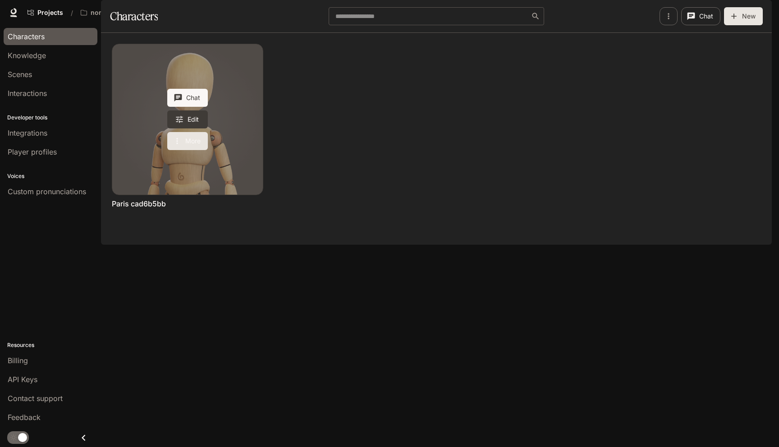
click at [191, 150] on button "More" at bounding box center [187, 141] width 41 height 18
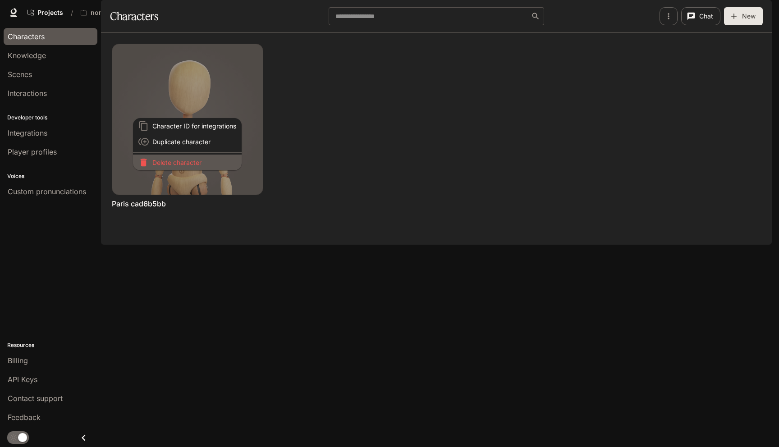
click at [190, 165] on p "Delete character" at bounding box center [194, 162] width 84 height 9
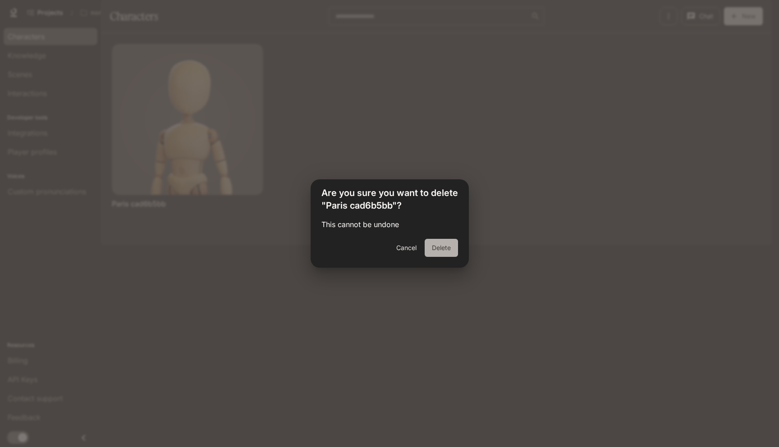
click at [449, 251] on button "Delete" at bounding box center [441, 248] width 33 height 18
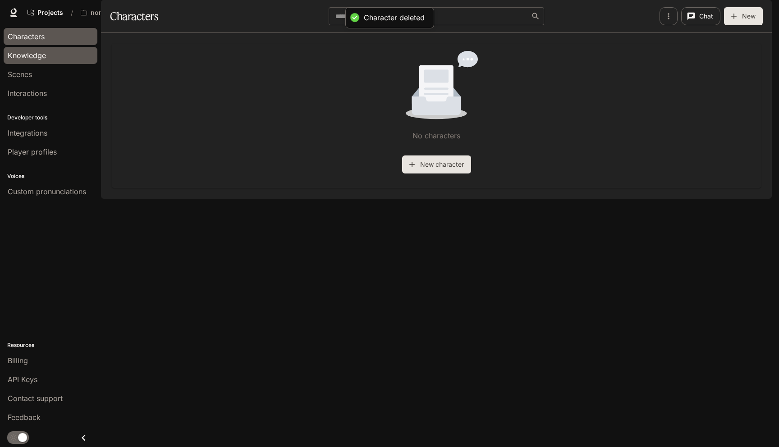
click at [31, 60] on span "Knowledge" at bounding box center [27, 55] width 38 height 11
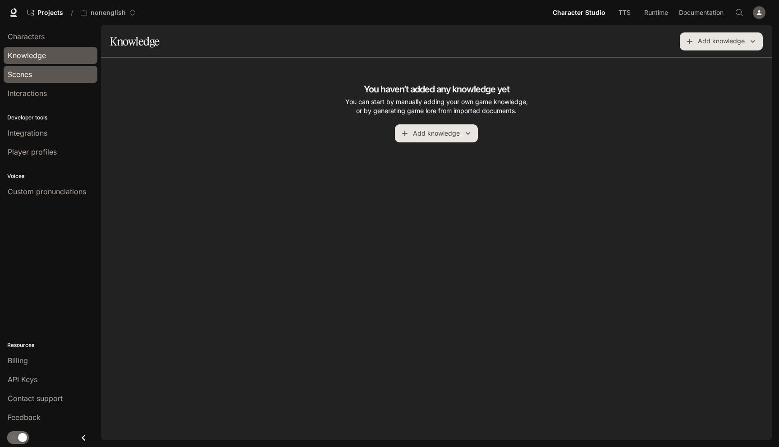
click at [29, 66] on link "Scenes" at bounding box center [51, 74] width 94 height 17
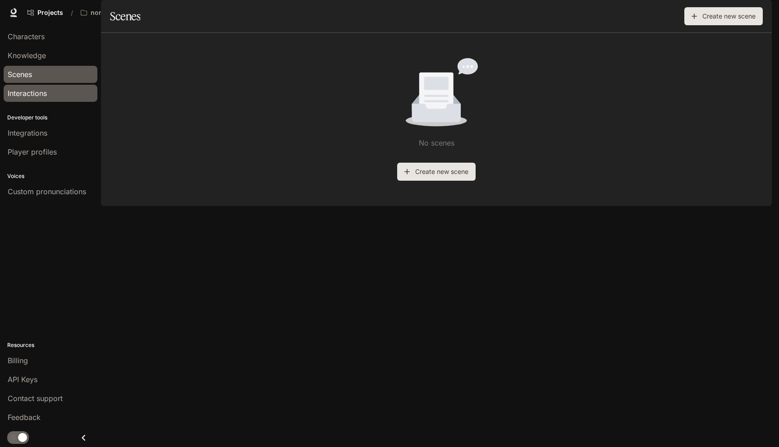
click at [32, 88] on span "Interactions" at bounding box center [27, 93] width 39 height 11
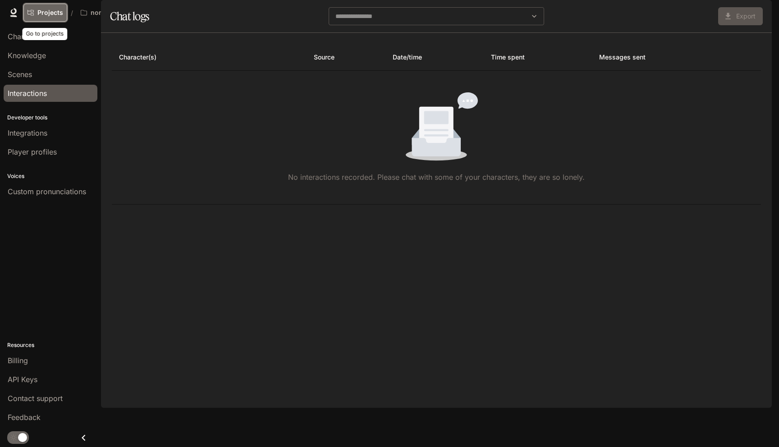
click at [38, 15] on span "Projects" at bounding box center [50, 13] width 26 height 8
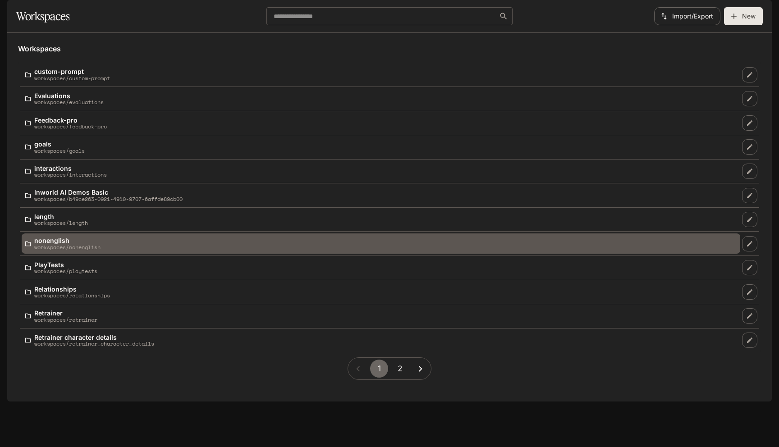
click at [99, 244] on p "nonenglish" at bounding box center [67, 240] width 66 height 7
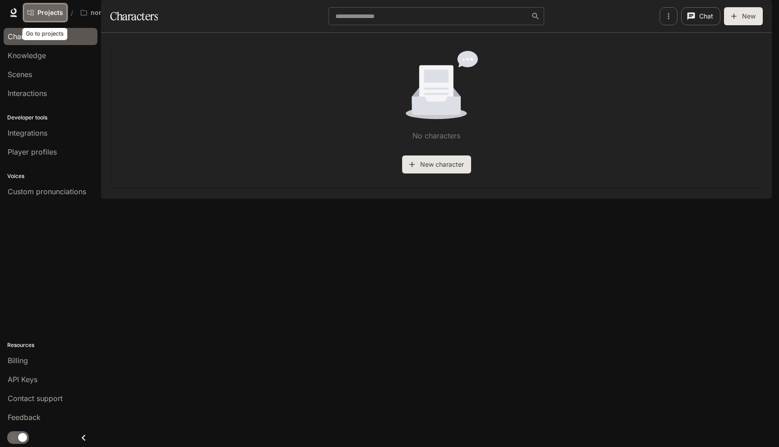
click at [39, 15] on span "Projects" at bounding box center [50, 13] width 26 height 8
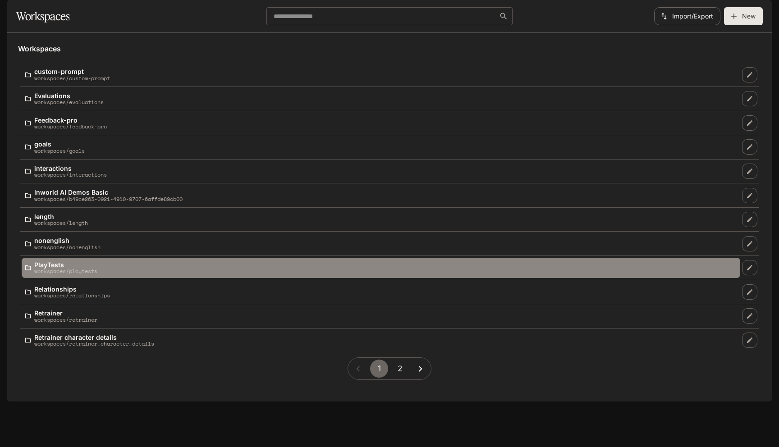
click at [70, 278] on link "PlayTests workspaces/playtests" at bounding box center [381, 268] width 719 height 20
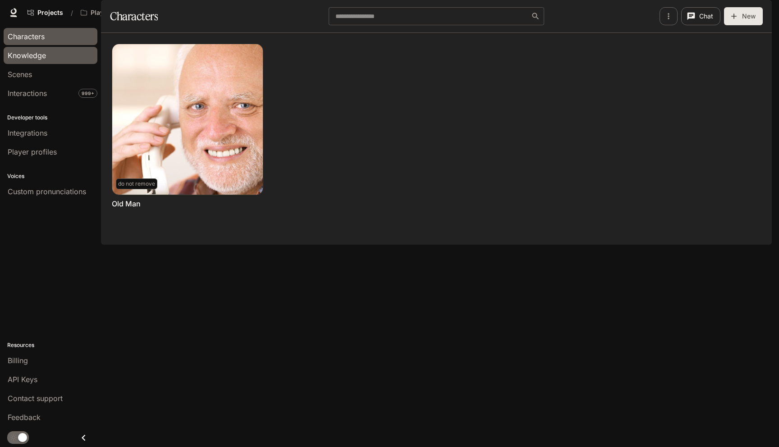
click at [58, 55] on div "Knowledge" at bounding box center [51, 55] width 86 height 11
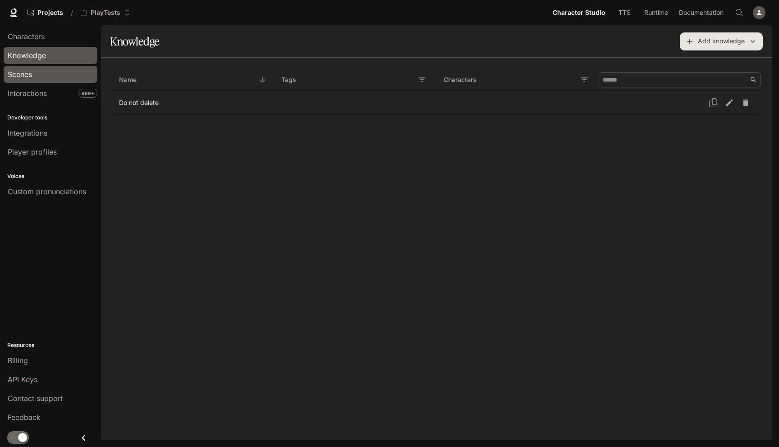
click at [52, 76] on div "Scenes" at bounding box center [51, 74] width 86 height 11
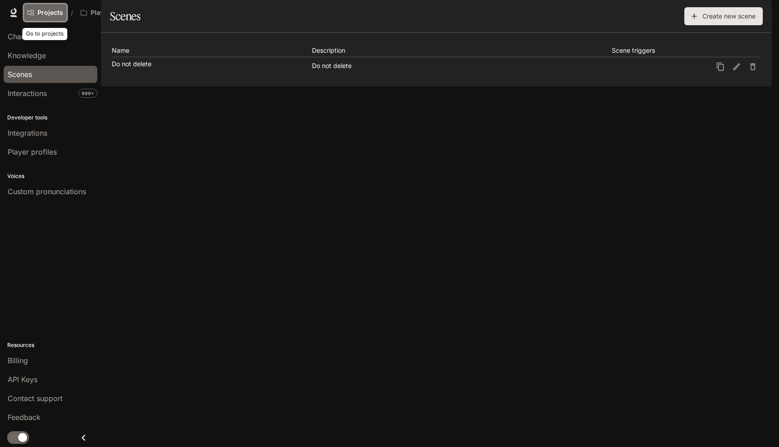
click at [50, 13] on span "Projects" at bounding box center [50, 13] width 26 height 8
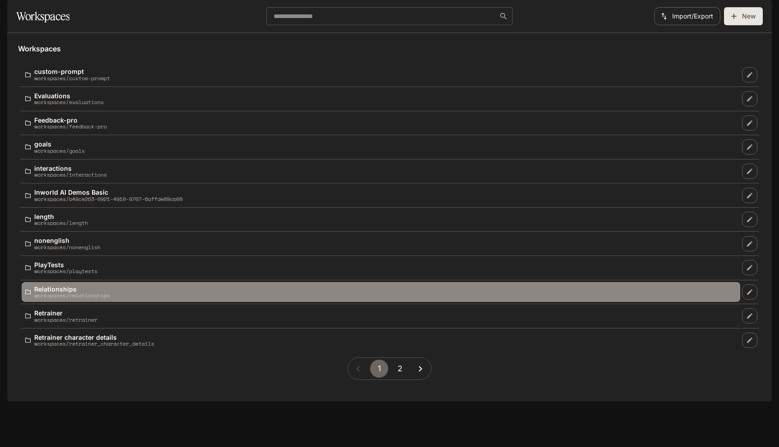
click at [135, 299] on div "Relationships workspaces/relationships" at bounding box center [380, 292] width 711 height 13
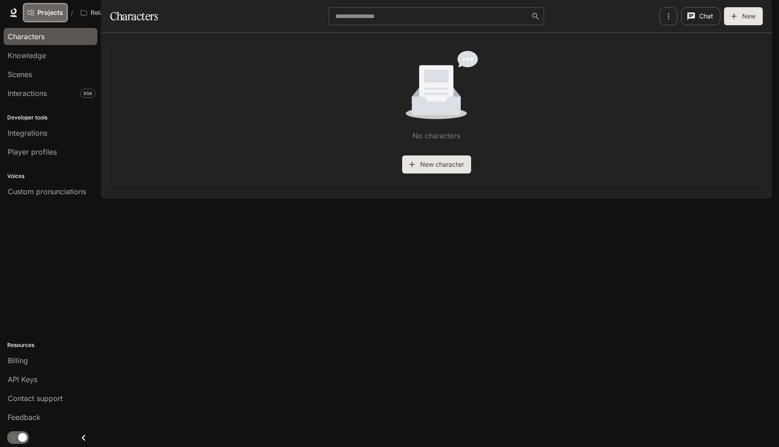
click at [54, 12] on span "Projects" at bounding box center [50, 13] width 26 height 8
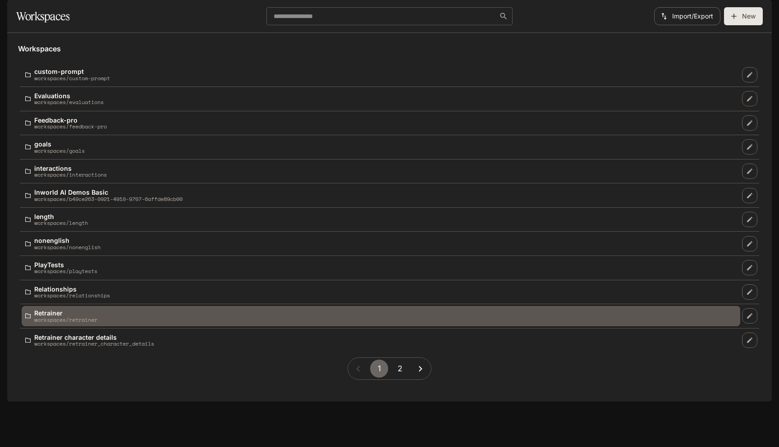
click at [96, 323] on p "workspaces/retrainer" at bounding box center [65, 320] width 63 height 6
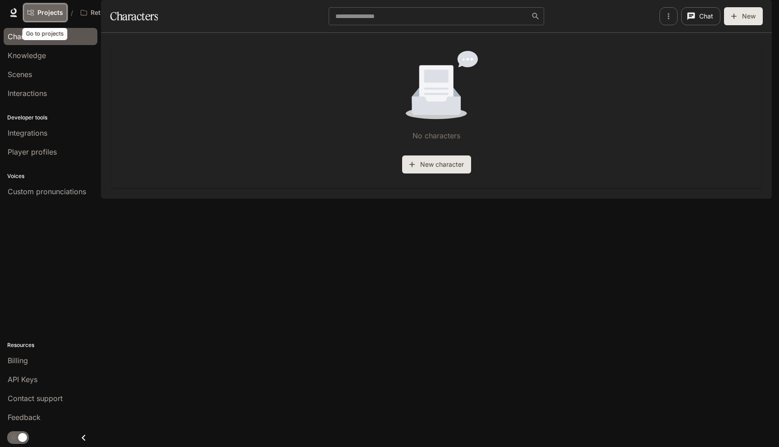
click at [46, 15] on span "Projects" at bounding box center [50, 13] width 26 height 8
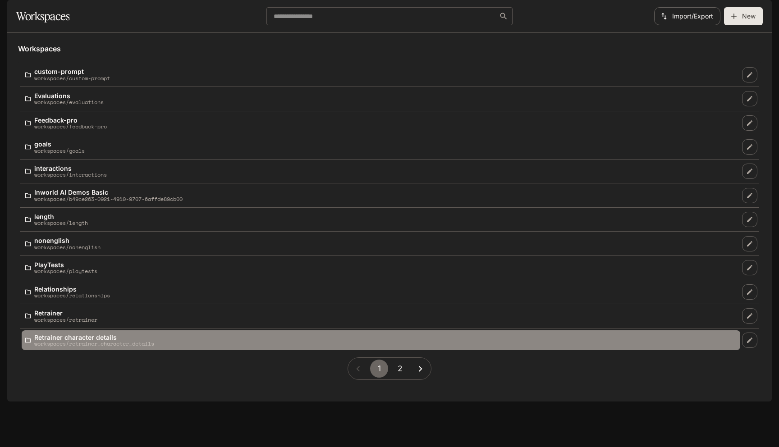
click at [46, 341] on p "Retrainer character details" at bounding box center [94, 337] width 120 height 7
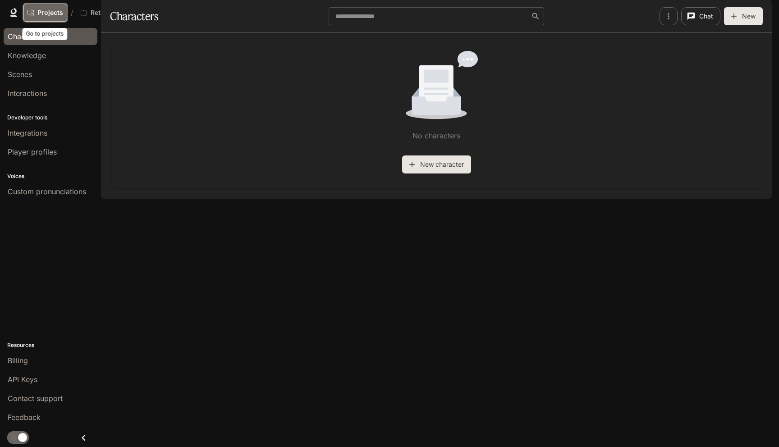
click at [37, 10] on span "Projects" at bounding box center [50, 13] width 26 height 8
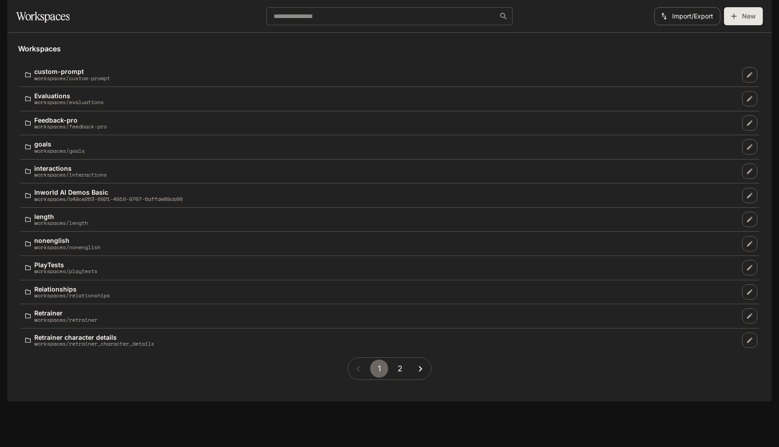
click at [404, 378] on button "2" at bounding box center [400, 369] width 18 height 18
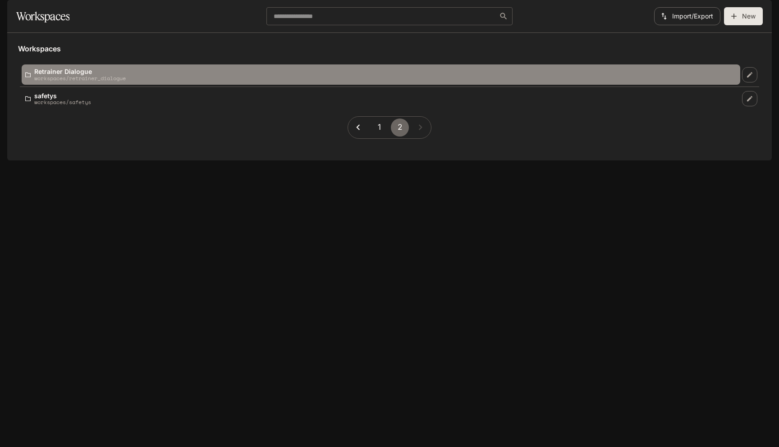
click at [126, 81] on p "workspaces/retrainer_dialogue" at bounding box center [80, 78] width 92 height 6
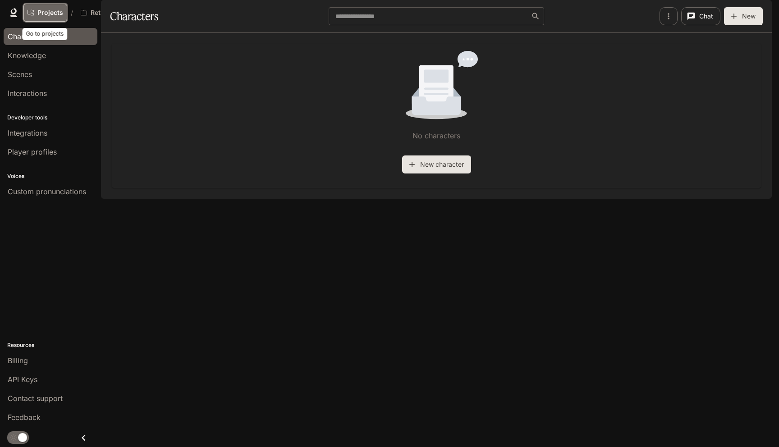
click at [36, 10] on link "Projects" at bounding box center [45, 13] width 44 height 18
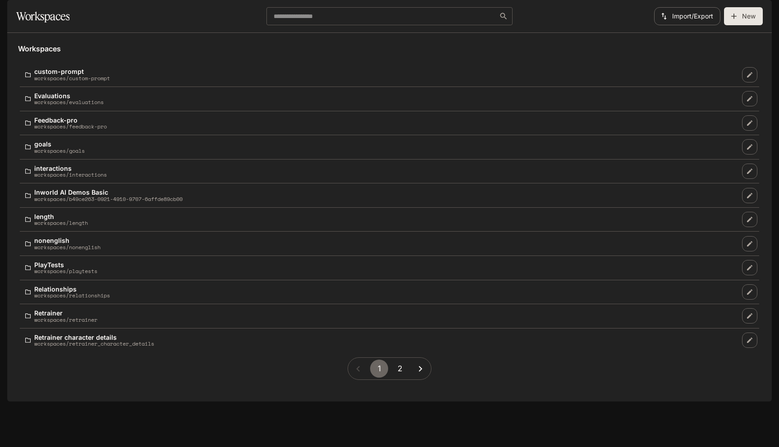
click at [394, 378] on button "2" at bounding box center [400, 369] width 18 height 18
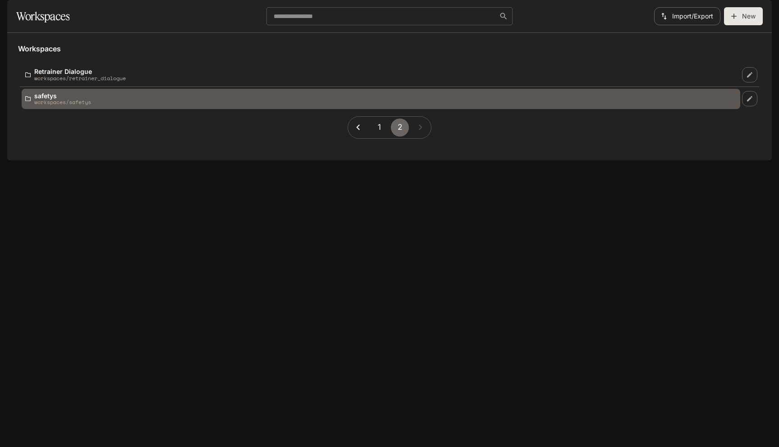
click at [210, 105] on div "safetys workspaces/safetys" at bounding box center [380, 98] width 711 height 13
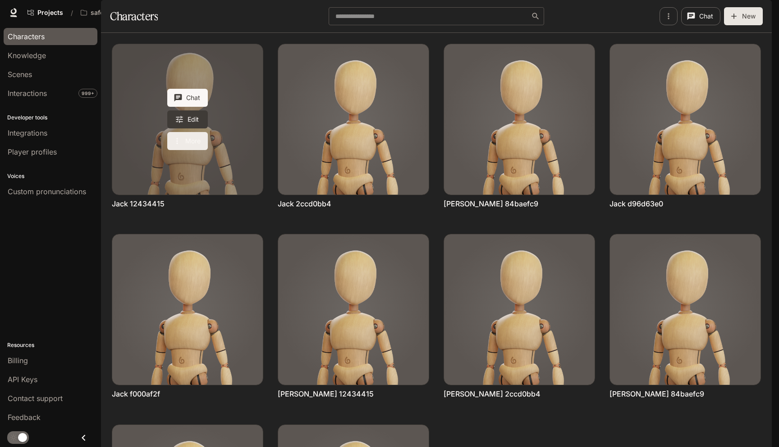
click at [197, 150] on button "More" at bounding box center [187, 141] width 41 height 18
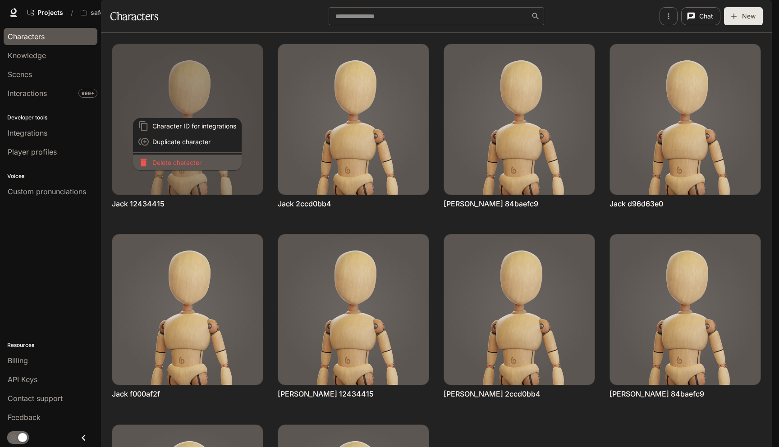
click at [197, 164] on p "Delete character" at bounding box center [194, 162] width 84 height 9
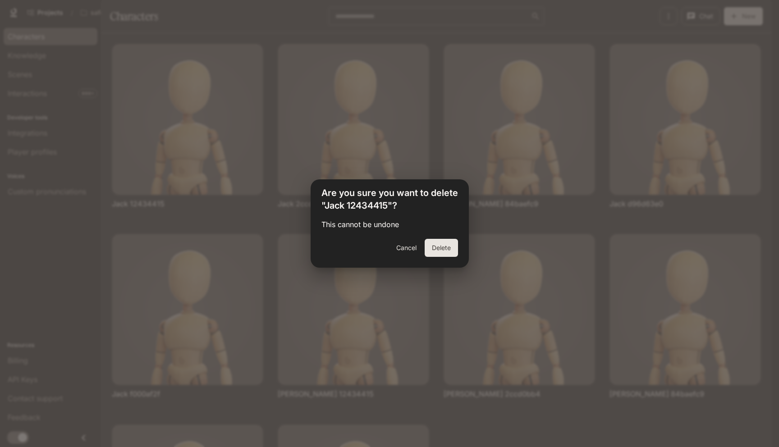
click at [442, 250] on button "Delete" at bounding box center [441, 248] width 33 height 18
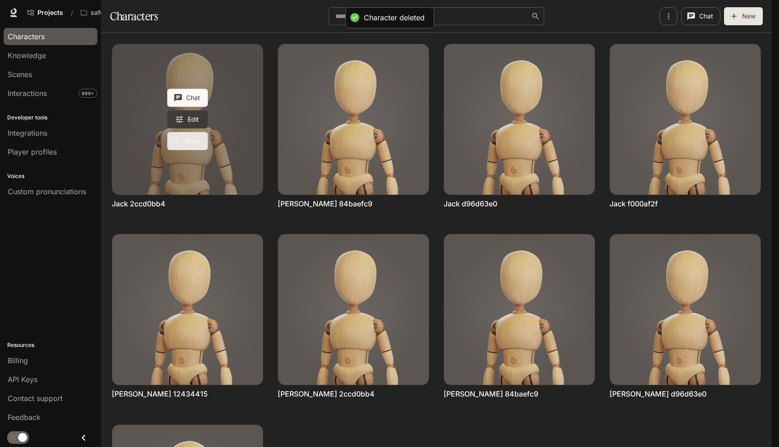
click at [187, 150] on button "More" at bounding box center [187, 141] width 41 height 18
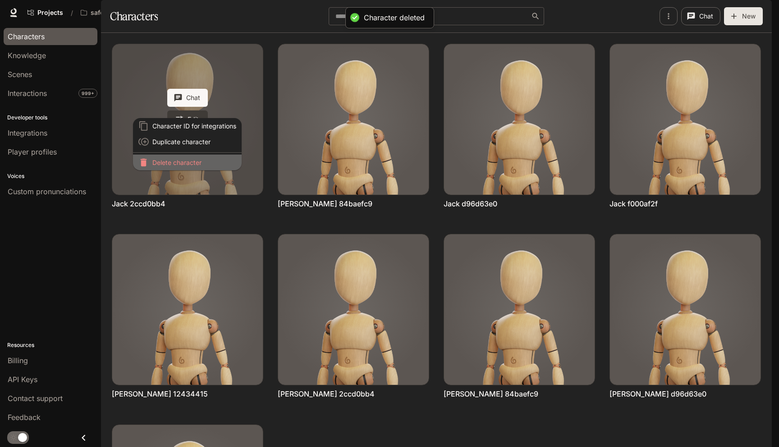
click at [187, 167] on li "Delete character" at bounding box center [187, 163] width 109 height 16
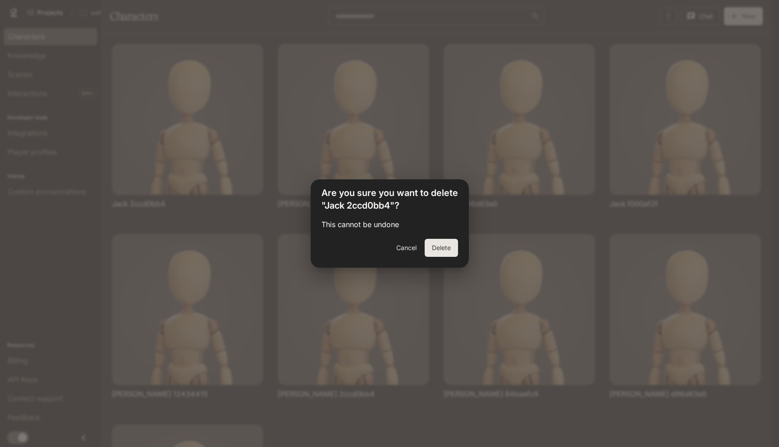
click at [436, 246] on button "Delete" at bounding box center [441, 248] width 33 height 18
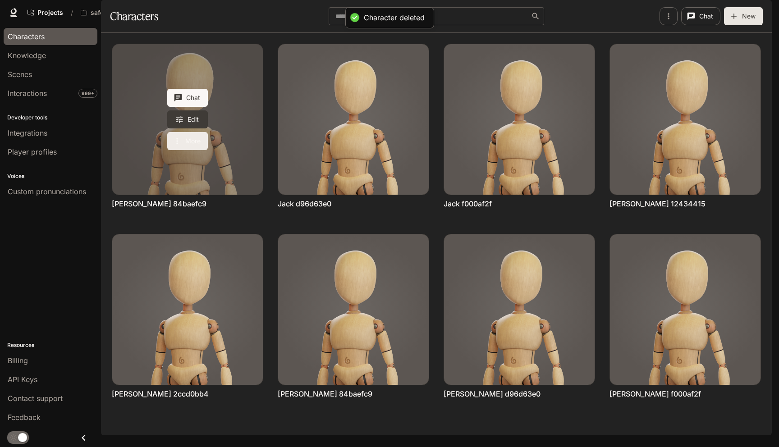
click at [194, 150] on button "More" at bounding box center [187, 141] width 41 height 18
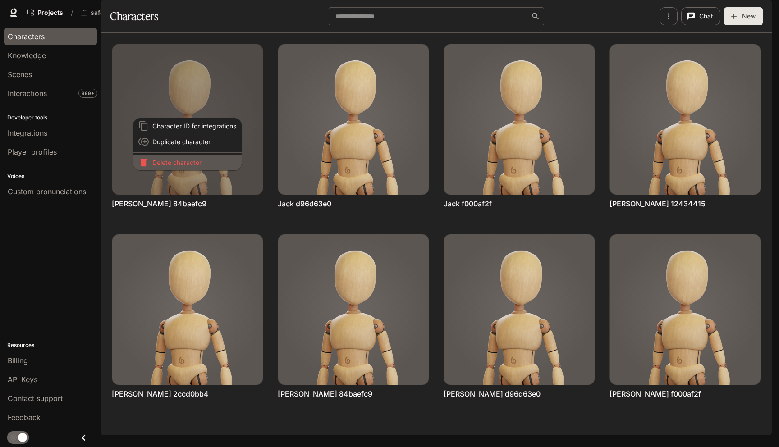
click at [222, 164] on p "Delete character" at bounding box center [194, 162] width 84 height 9
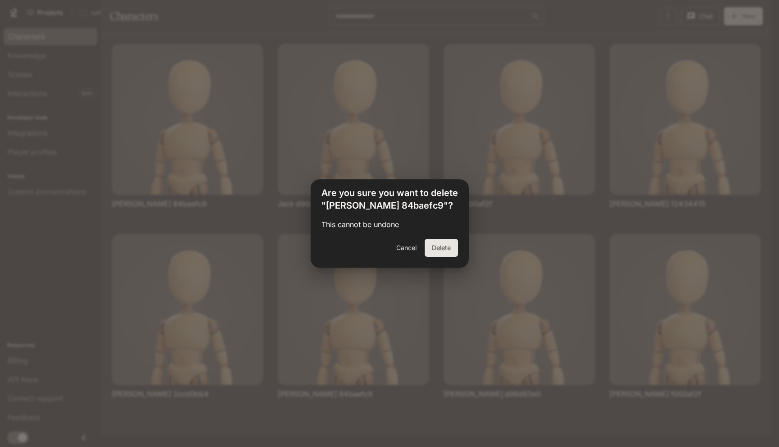
click at [436, 250] on button "Delete" at bounding box center [441, 248] width 33 height 18
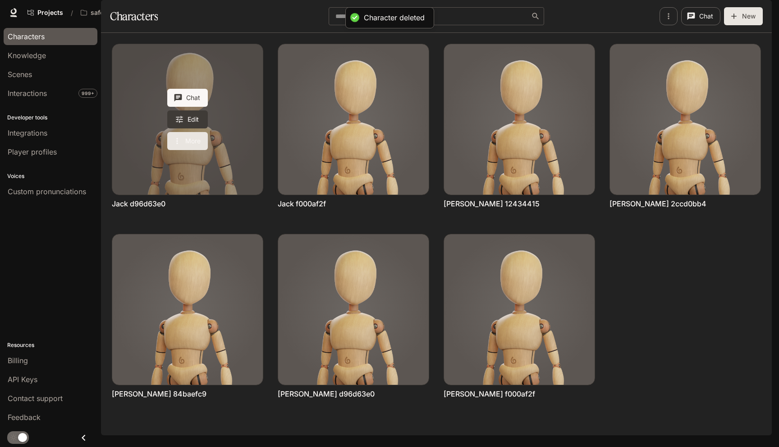
click at [192, 150] on button "More" at bounding box center [187, 141] width 41 height 18
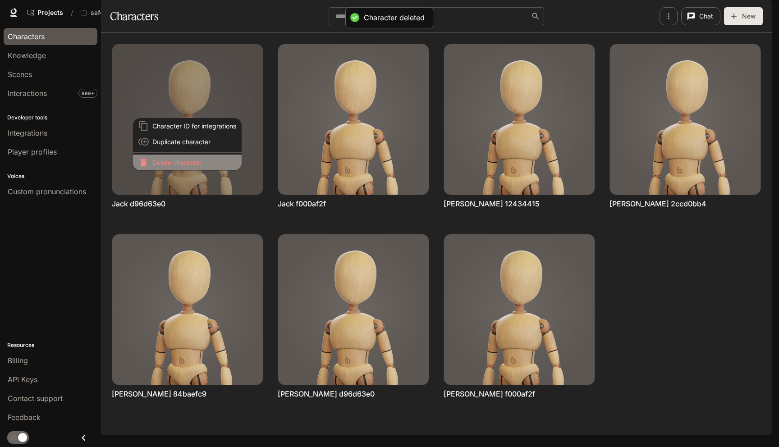
click at [218, 165] on p "Delete character" at bounding box center [194, 162] width 84 height 9
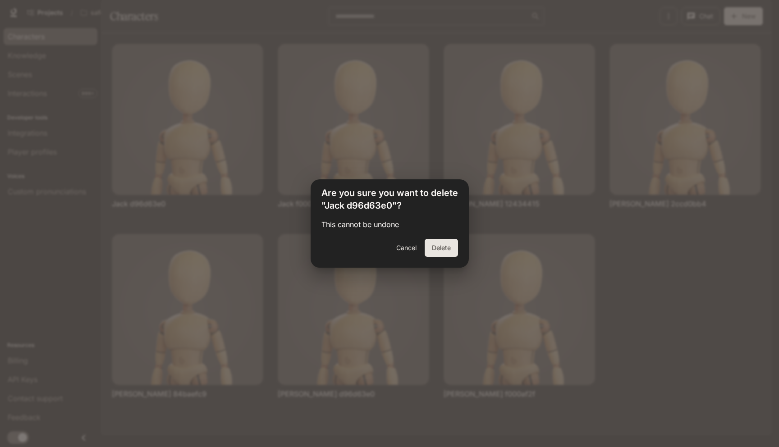
click at [453, 249] on button "Delete" at bounding box center [441, 248] width 33 height 18
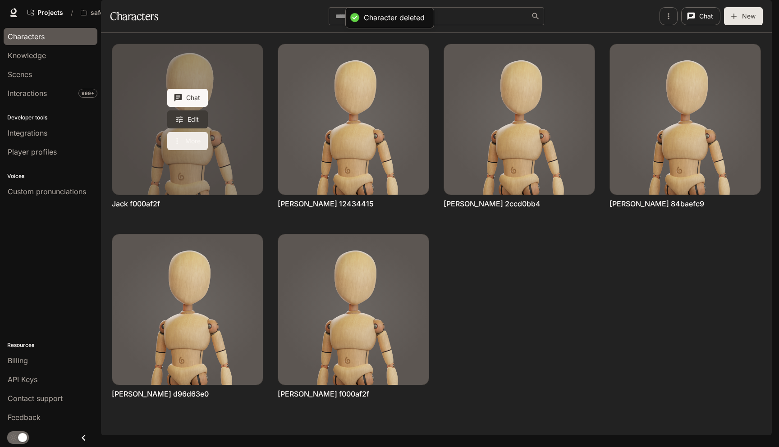
click at [190, 150] on button "More" at bounding box center [187, 141] width 41 height 18
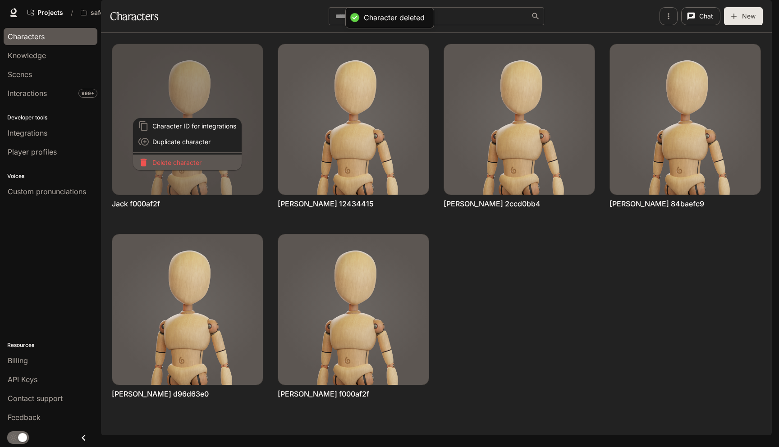
click at [207, 162] on p "Delete character" at bounding box center [194, 162] width 84 height 9
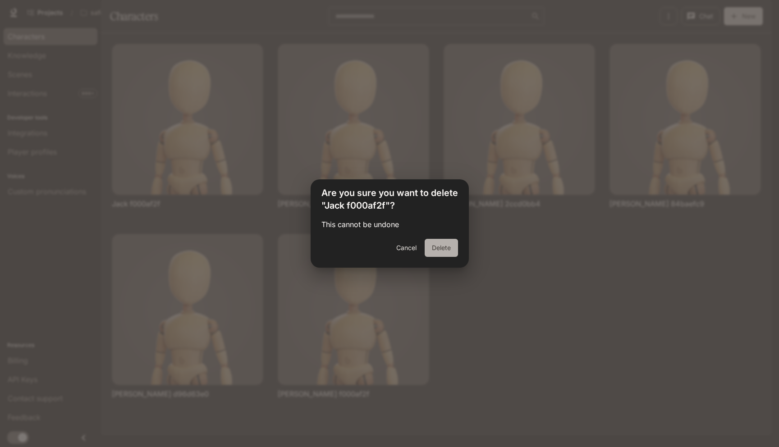
click at [439, 255] on button "Delete" at bounding box center [441, 248] width 33 height 18
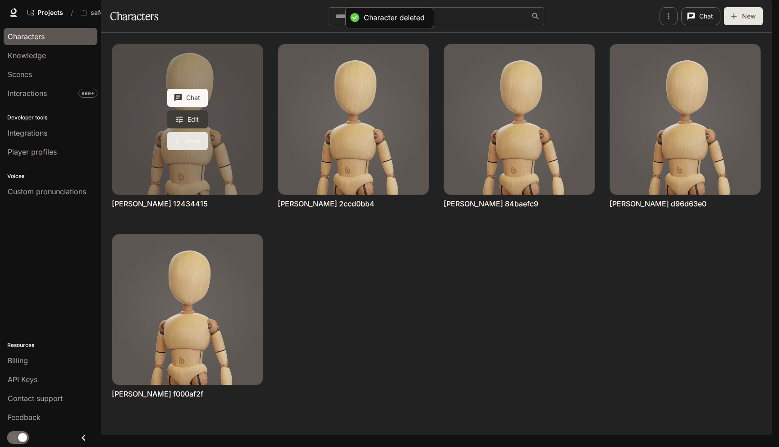
click at [193, 150] on button "More" at bounding box center [187, 141] width 41 height 18
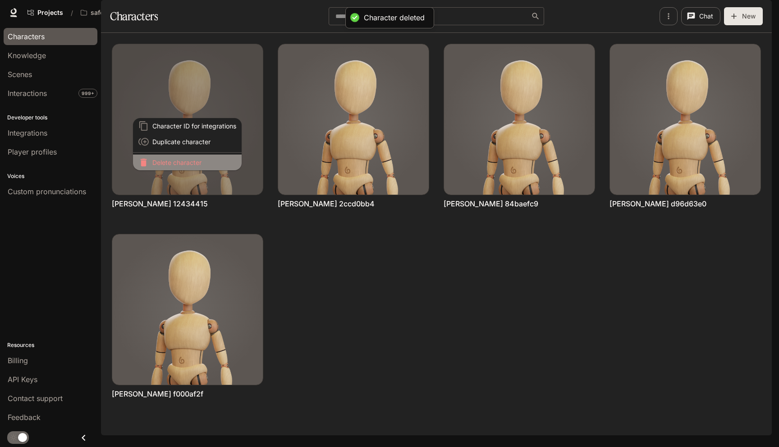
click at [203, 160] on p "Delete character" at bounding box center [194, 162] width 84 height 9
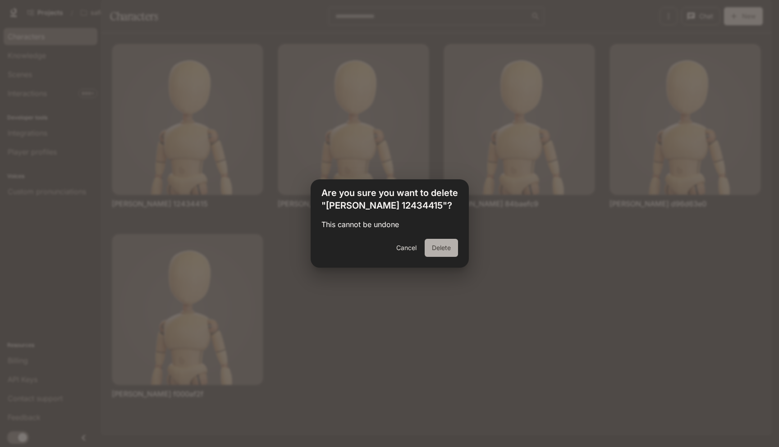
click at [429, 248] on button "Delete" at bounding box center [441, 248] width 33 height 18
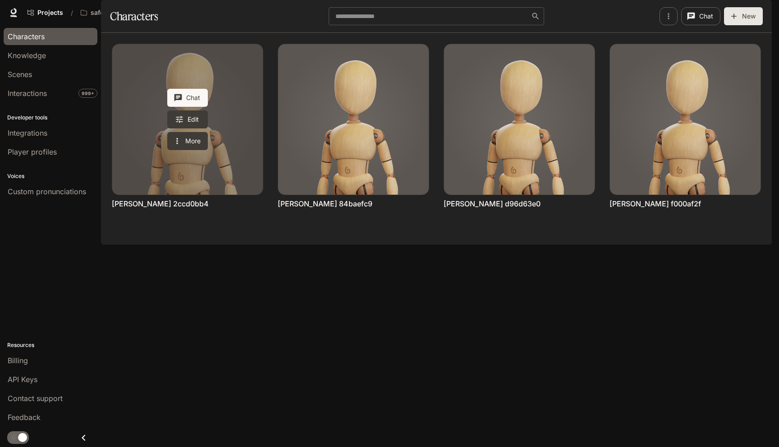
click at [185, 175] on link "Michael 2ccd0bb4" at bounding box center [187, 119] width 151 height 151
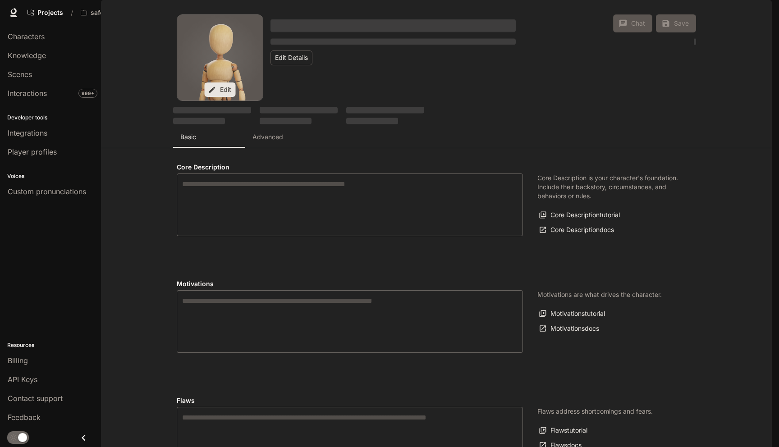
type input "*"
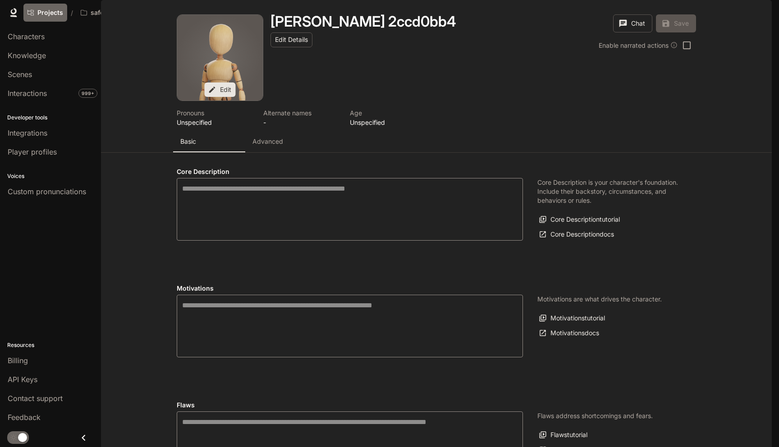
type input "**********"
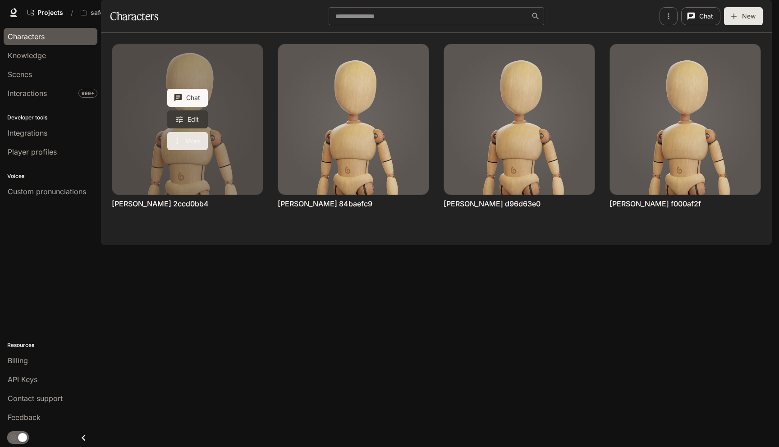
click at [180, 146] on icon "More actions" at bounding box center [177, 141] width 9 height 9
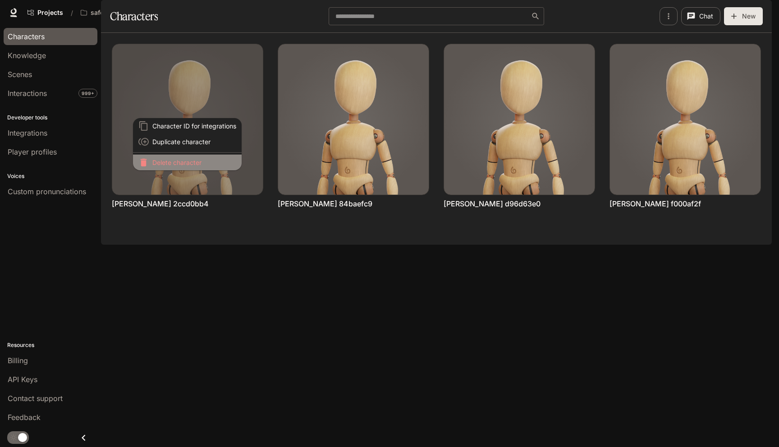
click at [183, 165] on p "Delete character" at bounding box center [194, 162] width 84 height 9
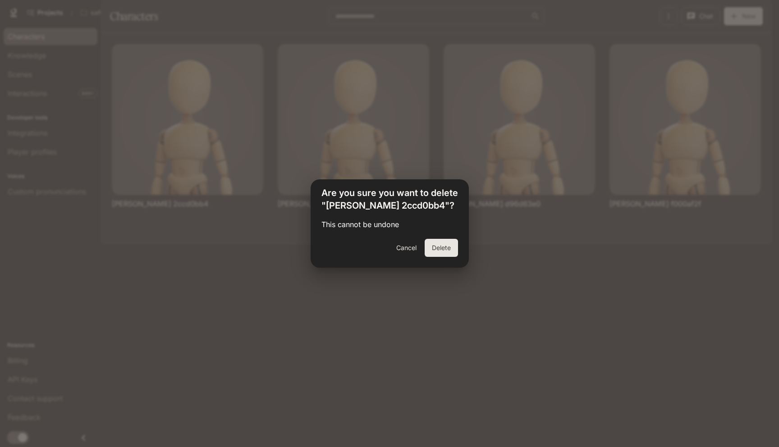
click at [432, 246] on button "Delete" at bounding box center [441, 248] width 33 height 18
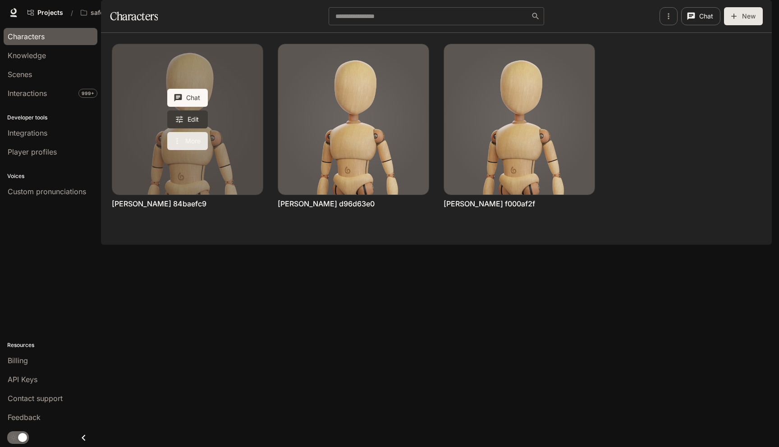
click at [177, 144] on icon "More actions" at bounding box center [176, 141] width 1 height 6
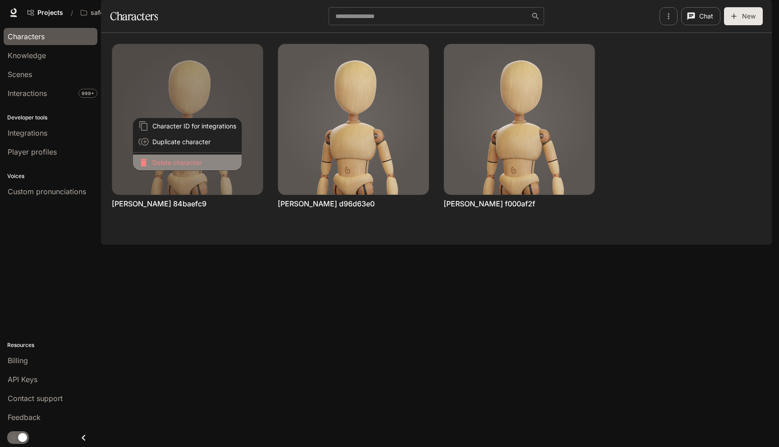
click at [192, 160] on p "Delete character" at bounding box center [194, 162] width 84 height 9
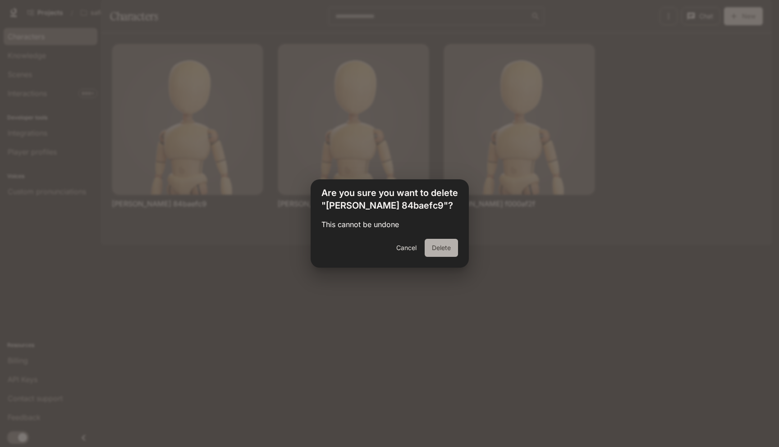
click at [435, 248] on button "Delete" at bounding box center [441, 248] width 33 height 18
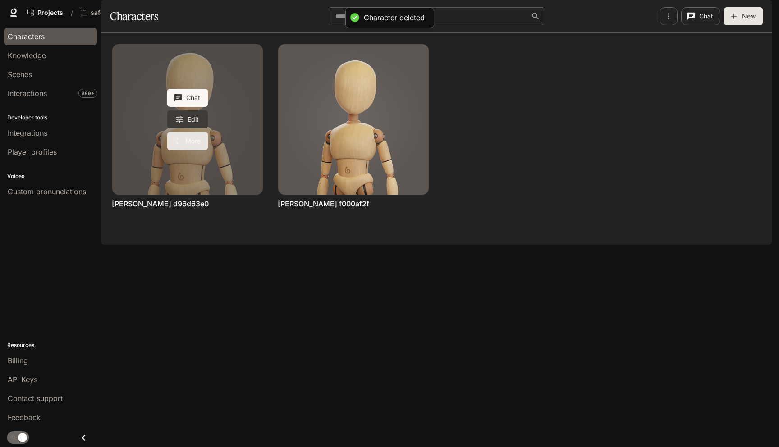
click at [198, 150] on button "More" at bounding box center [187, 141] width 41 height 18
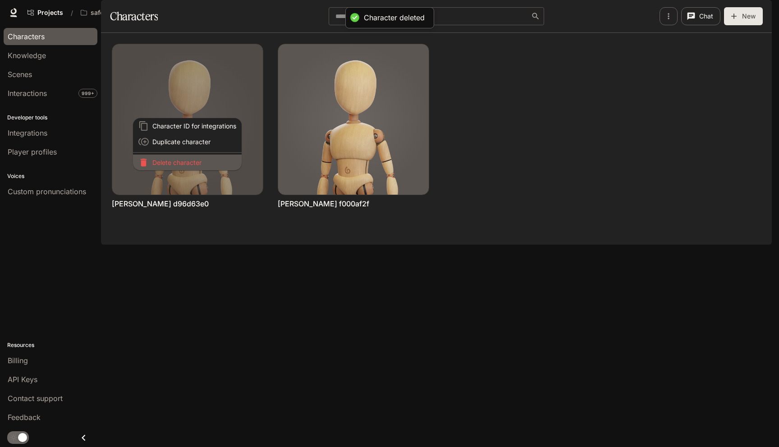
click at [199, 165] on p "Delete character" at bounding box center [194, 162] width 84 height 9
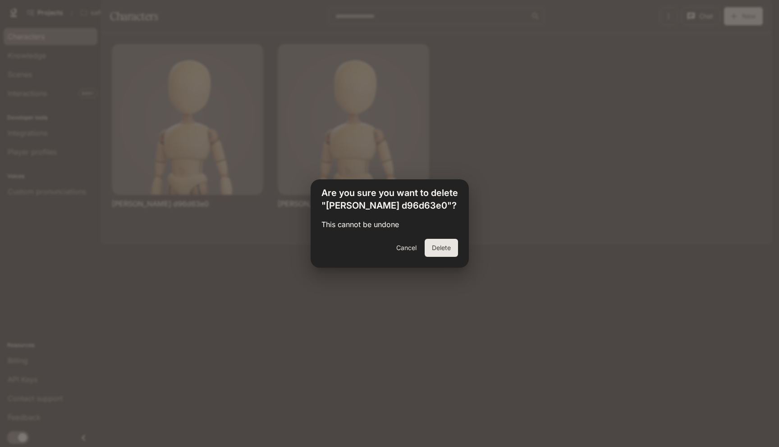
click at [454, 249] on button "Delete" at bounding box center [441, 248] width 33 height 18
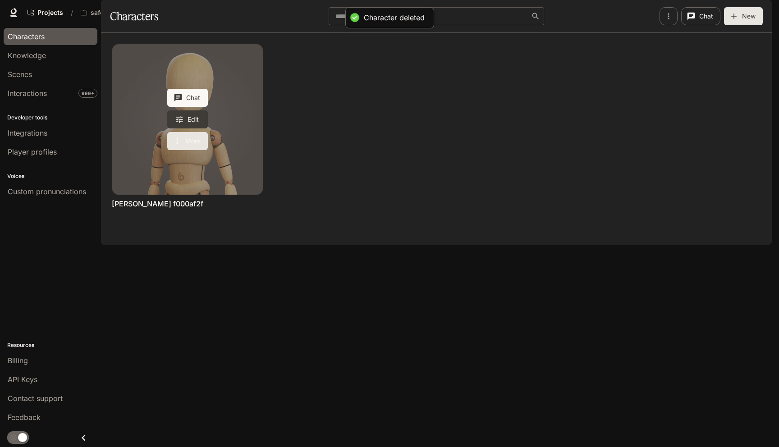
click at [178, 146] on icon "More actions" at bounding box center [177, 141] width 9 height 9
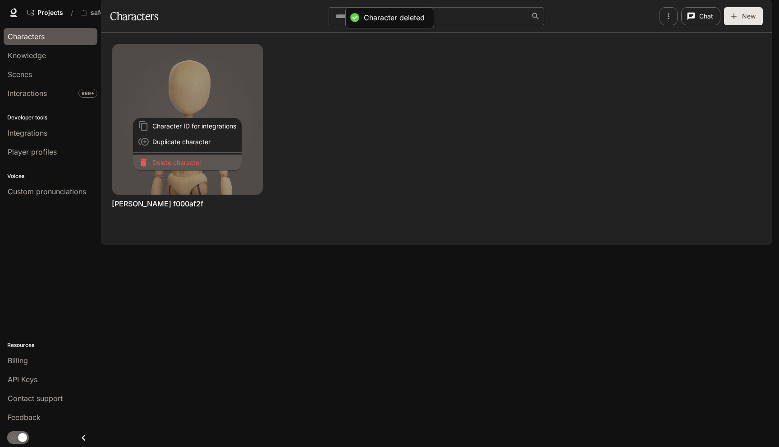
click at [188, 165] on p "Delete character" at bounding box center [194, 162] width 84 height 9
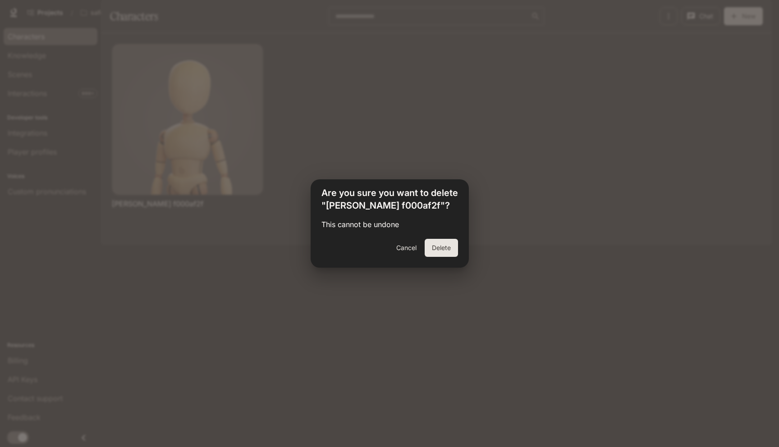
click at [441, 249] on button "Delete" at bounding box center [441, 248] width 33 height 18
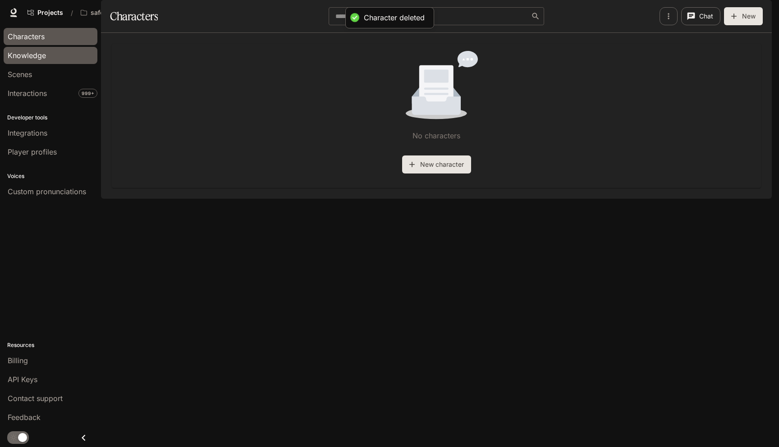
click at [61, 62] on link "Knowledge" at bounding box center [51, 55] width 94 height 17
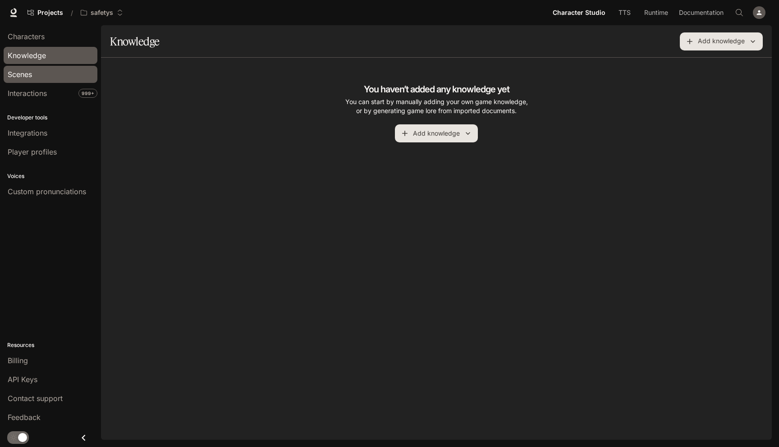
click at [52, 73] on div "Scenes" at bounding box center [51, 74] width 86 height 11
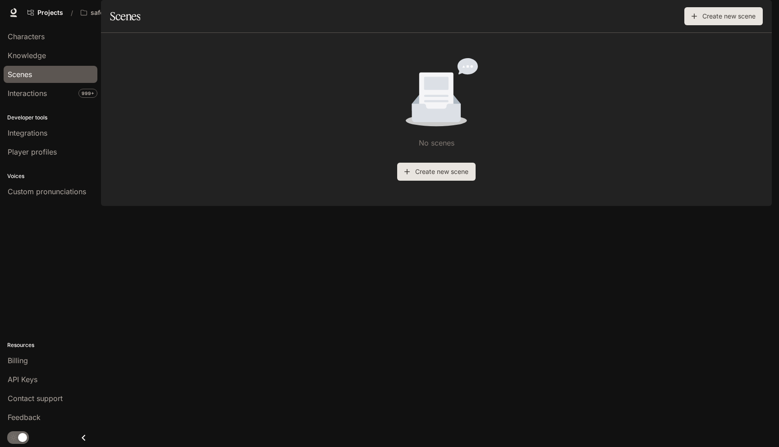
click at [762, 14] on icon "button" at bounding box center [759, 12] width 7 height 7
click at [522, 203] on div at bounding box center [389, 223] width 779 height 447
click at [757, 14] on icon "button" at bounding box center [759, 12] width 5 height 5
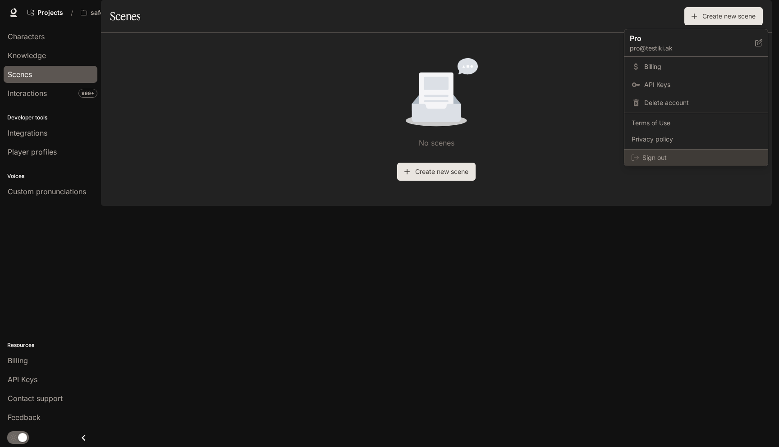
click at [643, 157] on span "Sign out" at bounding box center [701, 157] width 118 height 9
